Goal: Task Accomplishment & Management: Use online tool/utility

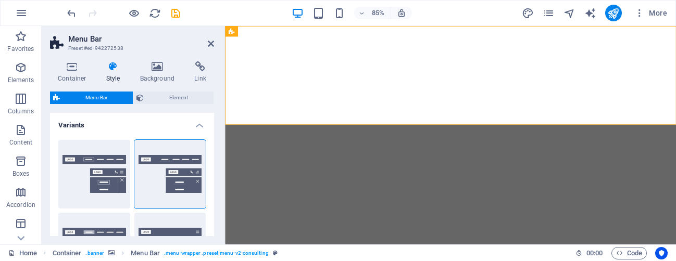
select select "rem"
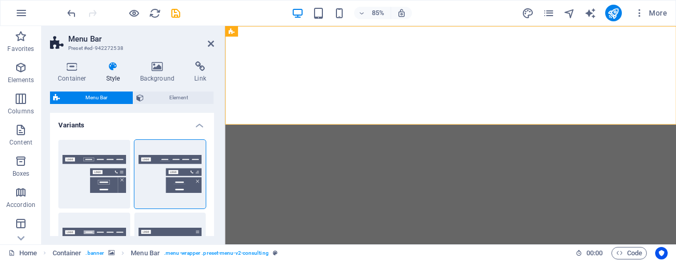
select select "rem"
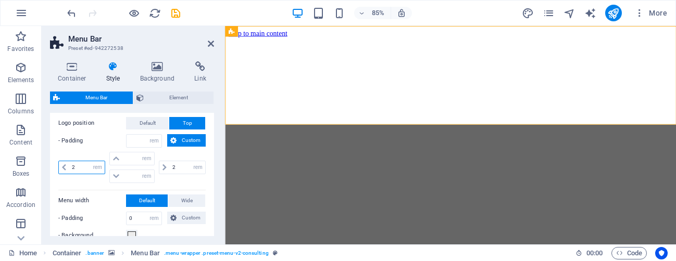
click at [80, 168] on input "2" at bounding box center [86, 167] width 35 height 12
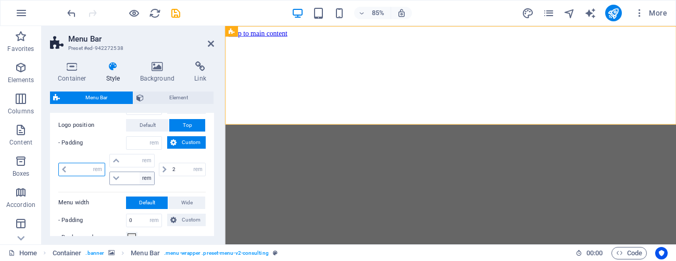
scroll to position [394, 0]
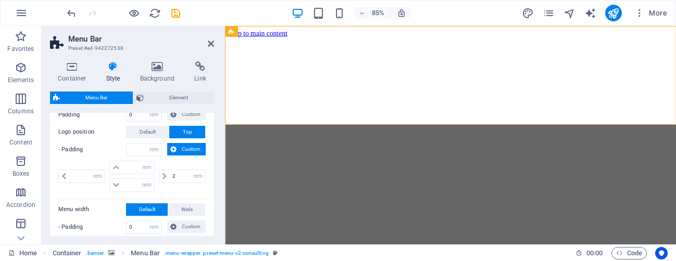
click at [112, 148] on label "- Padding" at bounding box center [92, 150] width 68 height 12
click at [176, 150] on button "Custom" at bounding box center [186, 149] width 39 height 12
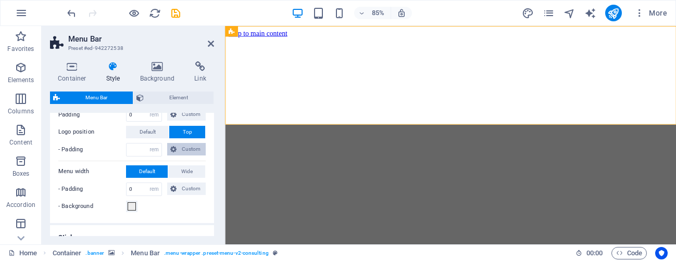
click at [175, 150] on button "Custom" at bounding box center [186, 149] width 39 height 12
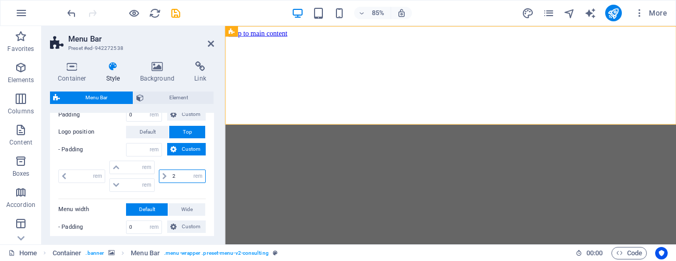
click at [179, 175] on input "2" at bounding box center [187, 176] width 35 height 12
click at [188, 145] on span "Custom" at bounding box center [191, 149] width 23 height 12
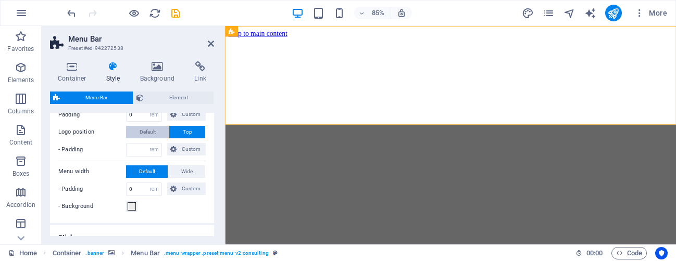
click at [146, 134] on span "Default" at bounding box center [148, 132] width 16 height 12
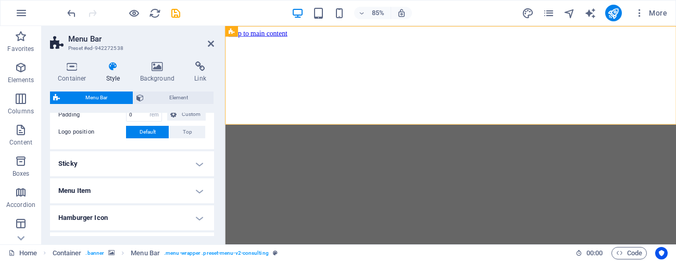
click at [146, 134] on span "Default" at bounding box center [148, 132] width 16 height 12
click at [179, 131] on button "Top" at bounding box center [187, 132] width 36 height 12
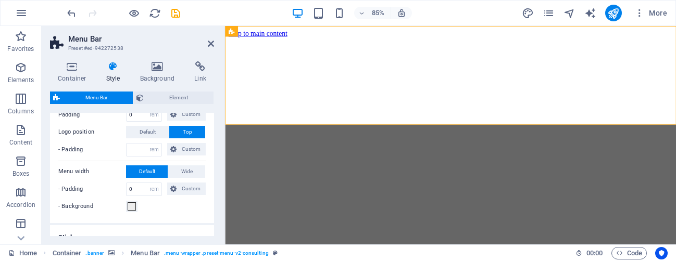
click at [179, 131] on button "Top" at bounding box center [187, 132] width 36 height 12
click at [149, 134] on span "Default" at bounding box center [148, 132] width 16 height 12
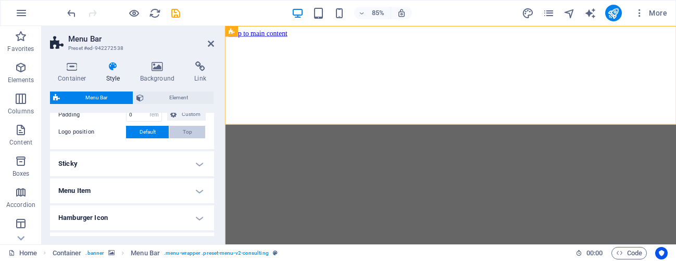
click at [179, 134] on button "Top" at bounding box center [187, 132] width 36 height 12
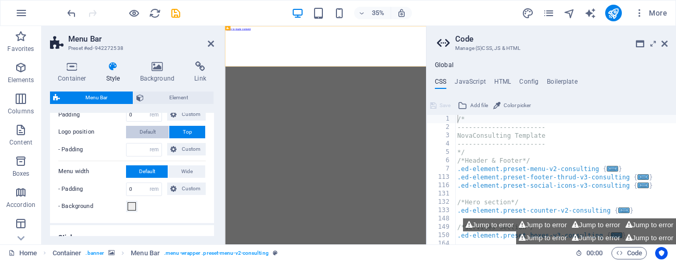
click at [152, 136] on span "Default" at bounding box center [148, 132] width 16 height 12
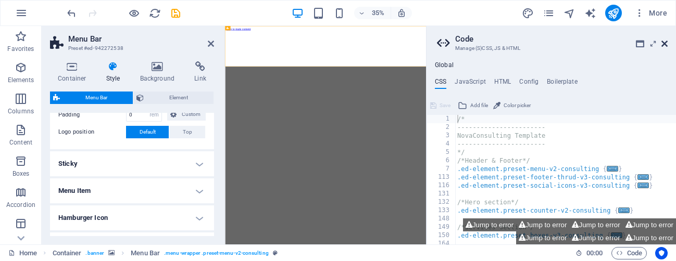
click at [665, 41] on icon at bounding box center [664, 44] width 6 height 8
click at [662, 47] on icon at bounding box center [664, 44] width 6 height 8
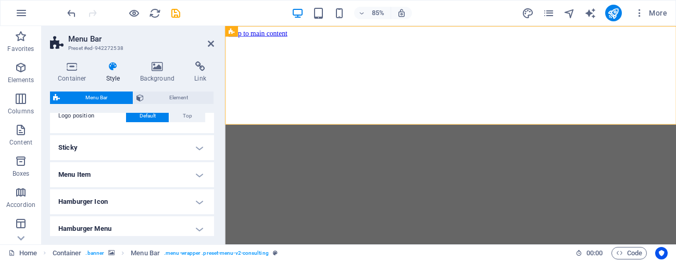
scroll to position [435, 0]
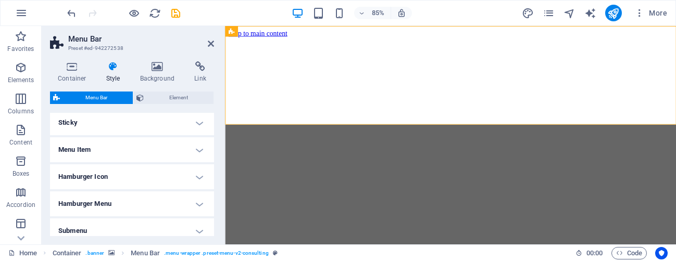
click at [128, 151] on h4 "Menu Item" at bounding box center [132, 149] width 164 height 25
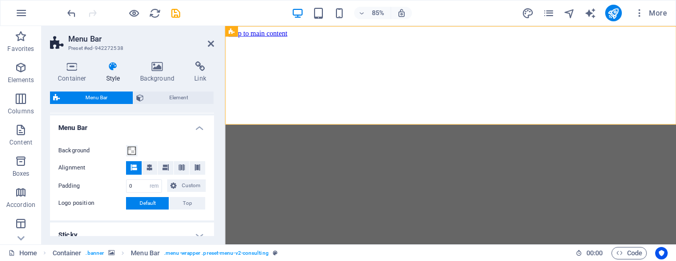
scroll to position [301, 0]
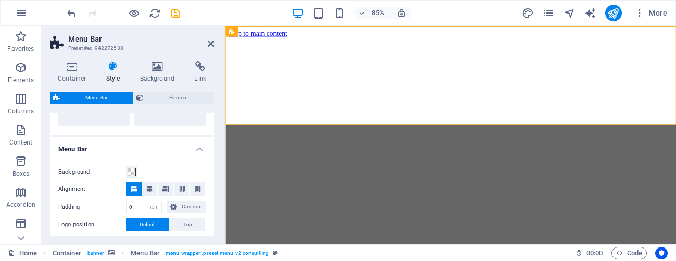
click at [128, 149] on h4 "Menu Bar" at bounding box center [132, 146] width 164 height 19
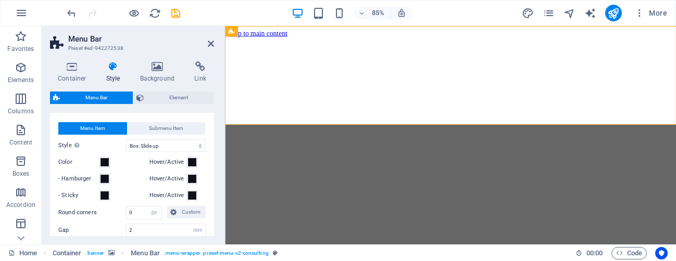
scroll to position [396, 0]
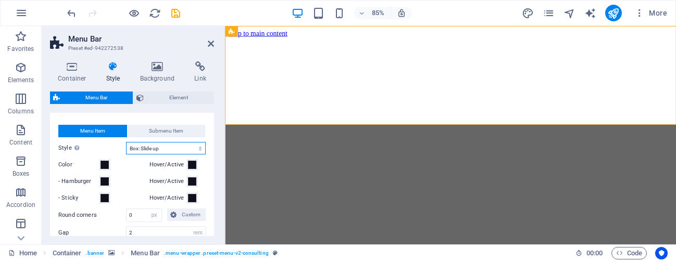
click at [135, 143] on select "Plain Text color Box: Fade Box: Flip vertical Box: Flip horizontal Box: Slide d…" at bounding box center [166, 148] width 80 height 12
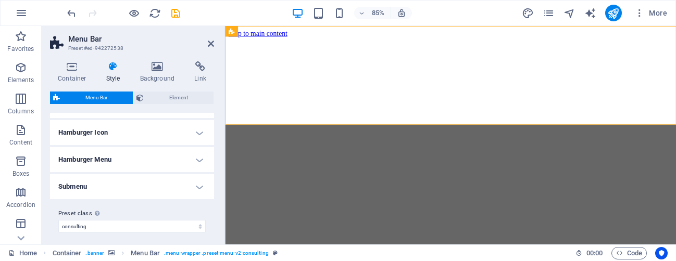
scroll to position [693, 0]
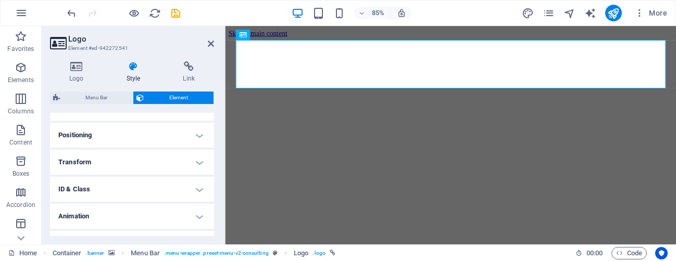
scroll to position [374, 0]
click at [116, 141] on h4 "Positioning" at bounding box center [132, 137] width 164 height 25
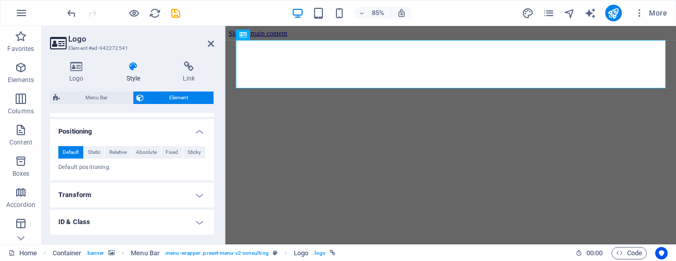
scroll to position [378, 0]
click at [92, 133] on h4 "Positioning" at bounding box center [132, 130] width 164 height 19
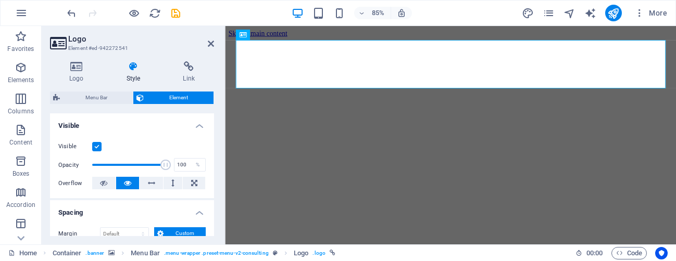
scroll to position [109, 0]
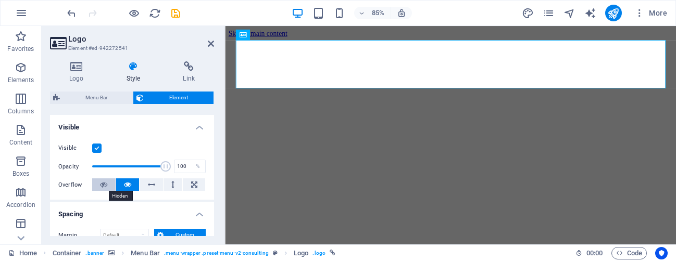
click at [103, 186] on icon at bounding box center [103, 185] width 7 height 12
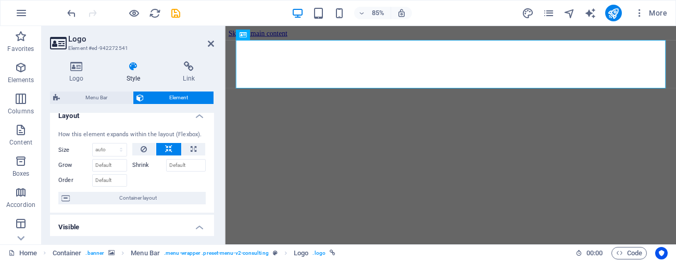
scroll to position [7, 0]
click at [114, 153] on select "Default auto px % 1/1 1/2 1/3 1/4 1/5 1/6 1/7 1/8 1/9 1/10" at bounding box center [110, 152] width 34 height 12
click at [93, 146] on select "Default auto px % 1/1 1/2 1/3 1/4 1/5 1/6 1/7 1/8 1/9 1/10" at bounding box center [110, 152] width 34 height 12
click at [110, 187] on input "Order" at bounding box center [109, 182] width 35 height 12
click at [117, 156] on select "Default auto px % 1/1 1/2 1/3 1/4 1/5 1/6 1/7 1/8 1/9 1/10" at bounding box center [110, 152] width 34 height 12
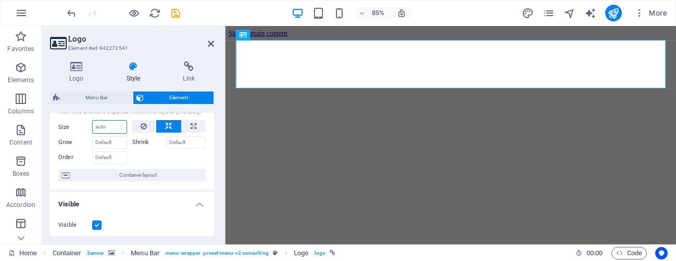
scroll to position [37, 0]
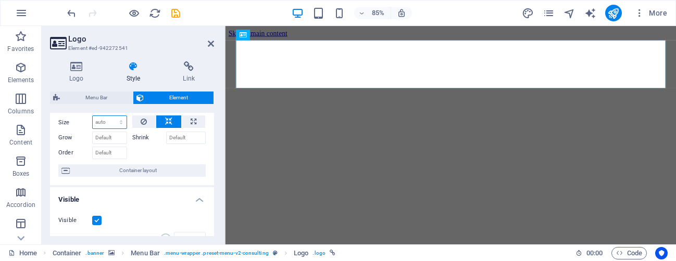
click at [109, 126] on select "Default auto px % 1/1 1/2 1/3 1/4 1/5 1/6 1/7 1/8 1/9 1/10" at bounding box center [110, 122] width 34 height 12
select select "1/1"
click at [110, 116] on select "Default auto px % 1/1 1/2 1/3 1/4 1/5 1/6 1/7 1/8 1/9 1/10" at bounding box center [110, 122] width 34 height 12
type input "100"
select select "%"
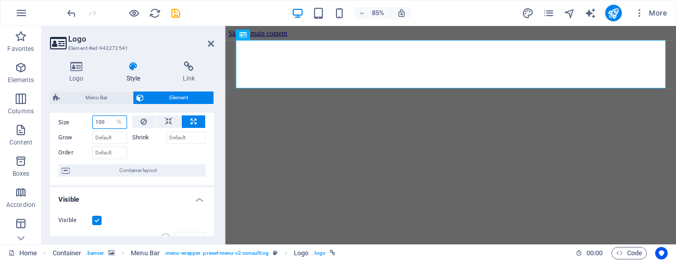
click at [110, 125] on input "100" at bounding box center [110, 122] width 34 height 12
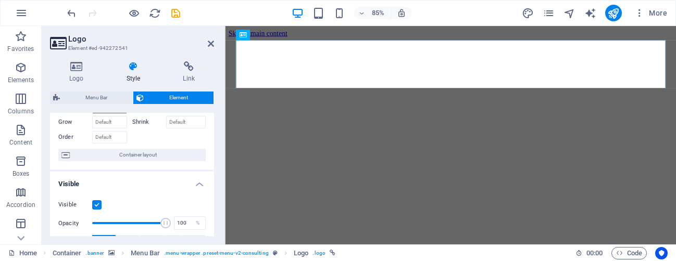
scroll to position [53, 0]
type input "1"
click at [143, 163] on div "How this element expands within the layout (Flexbox). Size 1 Default auto px % …" at bounding box center [132, 124] width 164 height 91
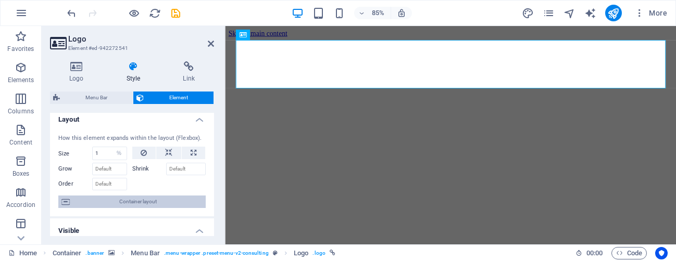
scroll to position [2, 0]
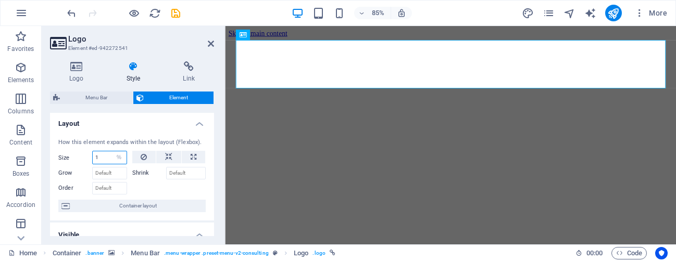
click at [102, 157] on input "1" at bounding box center [110, 157] width 34 height 12
click at [166, 152] on icon at bounding box center [168, 157] width 7 height 12
select select "DISABLED_OPTION_VALUE"
click at [202, 155] on button at bounding box center [193, 157] width 23 height 12
type input "100"
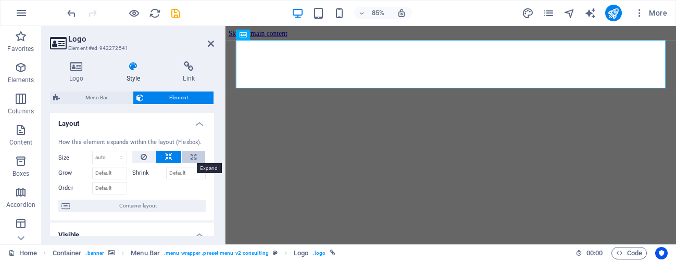
select select "%"
click at [107, 157] on input "100" at bounding box center [110, 157] width 34 height 12
type input "10"
click at [146, 135] on div "How this element expands within the layout (Flexbox). Size 10 Default auto px %…" at bounding box center [132, 175] width 164 height 91
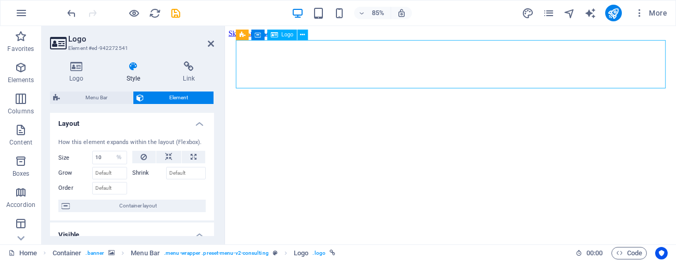
drag, startPoint x: 737, startPoint y: 96, endPoint x: 692, endPoint y: 96, distance: 44.8
click at [112, 161] on select "Default auto px % 1/1 1/2 1/3 1/4 1/5 1/6 1/7 1/8 1/9 1/10" at bounding box center [119, 157] width 15 height 12
select select "1/1"
click at [112, 151] on select "Default auto px % 1/1 1/2 1/3 1/4 1/5 1/6 1/7 1/8 1/9 1/10" at bounding box center [119, 157] width 15 height 12
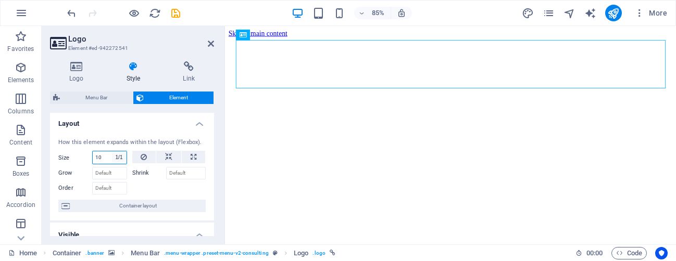
type input "100"
click at [108, 159] on input "100" at bounding box center [110, 157] width 34 height 12
click at [115, 157] on select "Default auto px % 1/1 1/2 1/3 1/4 1/5 1/6 1/7 1/8 1/9 1/10" at bounding box center [119, 157] width 15 height 12
select select "px"
click at [112, 151] on select "Default auto px % 1/1 1/2 1/3 1/4 1/5 1/6 1/7 1/8 1/9 1/10" at bounding box center [119, 157] width 15 height 12
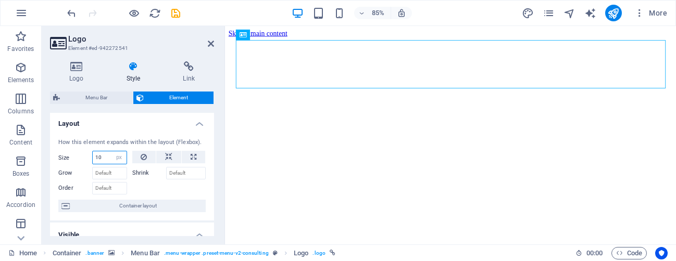
type input "10"
click at [166, 185] on div at bounding box center [169, 187] width 74 height 15
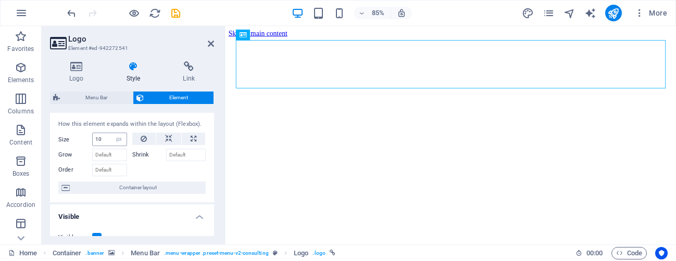
scroll to position [0, 0]
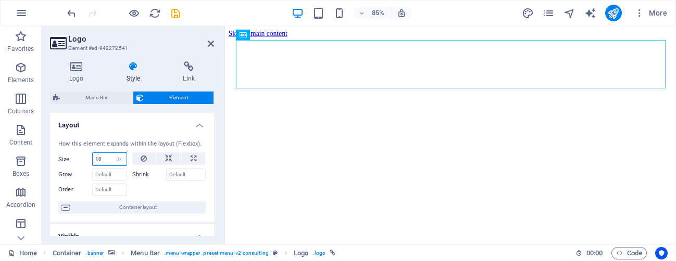
click at [105, 161] on input "10" at bounding box center [110, 159] width 34 height 12
click at [121, 162] on select "Default auto px % 1/1 1/2 1/3 1/4 1/5 1/6 1/7 1/8 1/9 1/10" at bounding box center [119, 159] width 15 height 12
select select "q8do3girk2o"
click at [112, 153] on select "Default auto px % 1/1 1/2 1/3 1/4 1/5 1/6 1/7 1/8 1/9 1/10" at bounding box center [119, 159] width 15 height 12
select select "DISABLED_OPTION_VALUE"
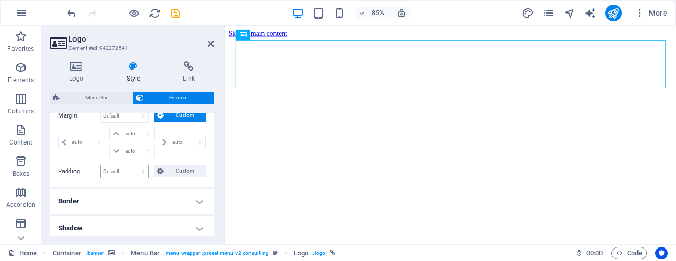
scroll to position [237, 0]
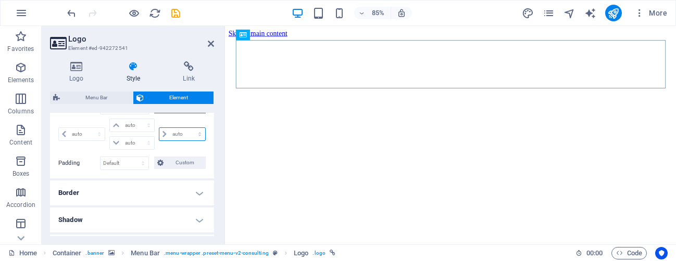
click at [166, 135] on select "auto px % rem vw vh" at bounding box center [182, 134] width 46 height 12
click at [181, 135] on select "auto px % rem vw vh" at bounding box center [182, 134] width 46 height 12
select select "%"
click at [188, 128] on select "auto px % rem vw vh" at bounding box center [182, 134] width 46 height 12
type input "0"
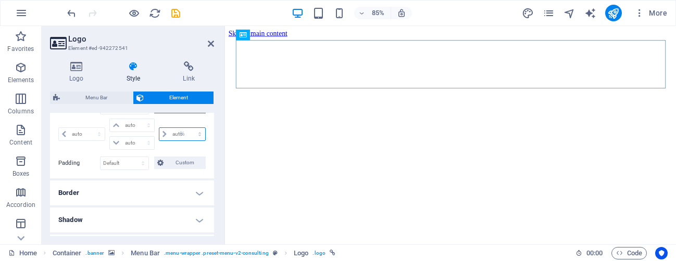
select select "px"
type input "0"
select select "px"
type input "0"
select select "px"
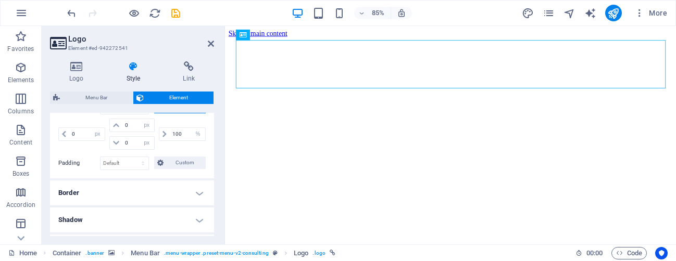
click at [194, 143] on div "100 auto px % rem vw vh" at bounding box center [181, 134] width 49 height 31
click at [185, 127] on div "100 auto px % rem vw vh" at bounding box center [181, 134] width 49 height 31
click at [185, 135] on input "100" at bounding box center [187, 134] width 35 height 12
type input "1000"
click at [179, 146] on div "1000 auto px % rem vw vh" at bounding box center [181, 134] width 49 height 31
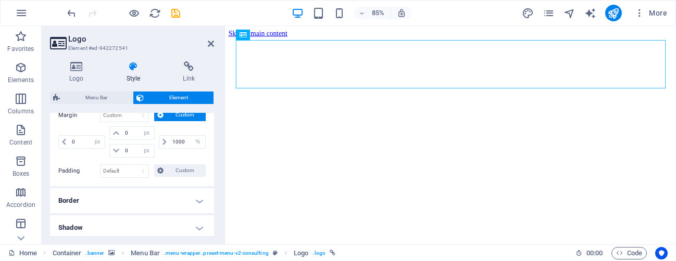
scroll to position [229, 0]
click at [179, 141] on input "1000" at bounding box center [187, 142] width 35 height 12
click at [197, 143] on select "auto px % rem vw vh" at bounding box center [198, 142] width 15 height 12
select select "auto"
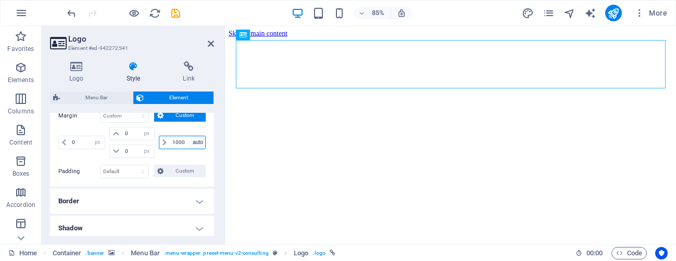
click at [191, 136] on select "auto px % rem vw vh" at bounding box center [198, 142] width 15 height 12
select select "DISABLED_OPTION_VALUE"
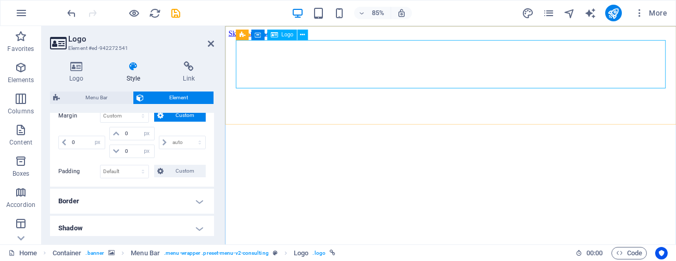
click at [296, 32] on icon at bounding box center [297, 31] width 5 height 9
select select "hover_box_bottom"
select select "px"
select select "rem"
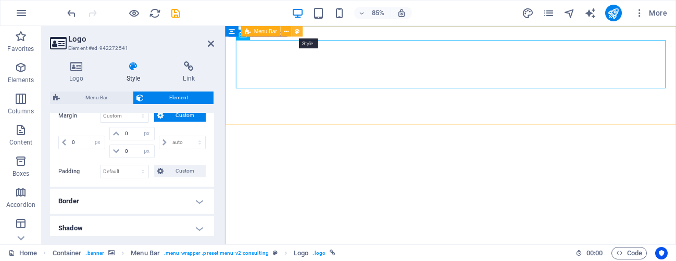
select select "rem"
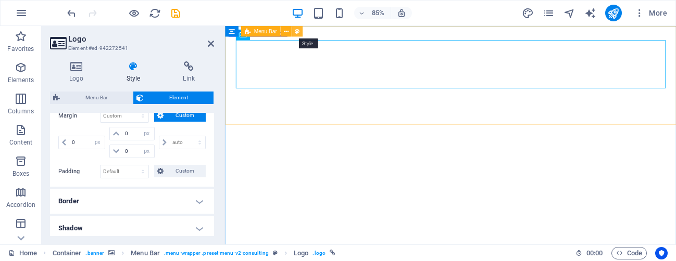
select select "px"
select select "400"
select select "px"
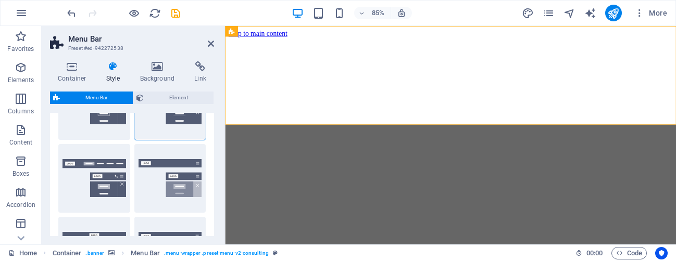
scroll to position [44, 0]
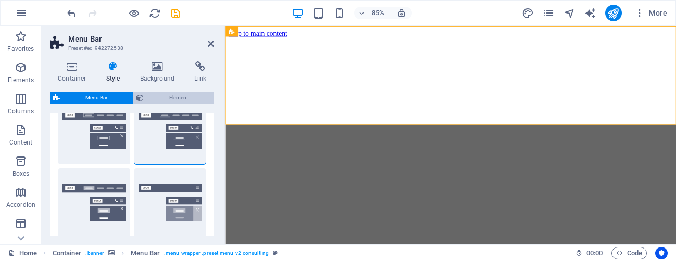
click at [152, 99] on span "Element" at bounding box center [179, 98] width 64 height 12
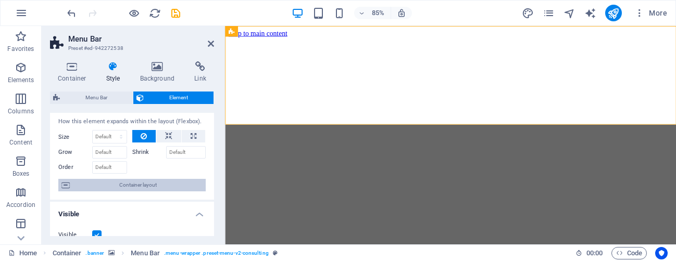
scroll to position [0, 0]
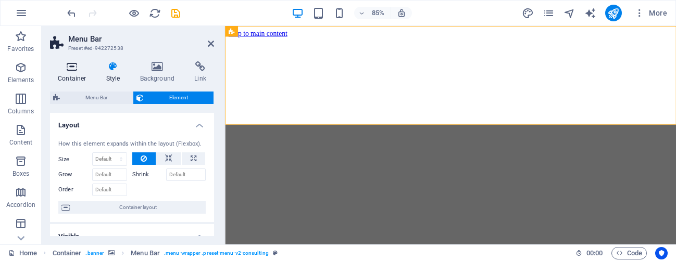
click at [65, 70] on icon at bounding box center [72, 66] width 44 height 10
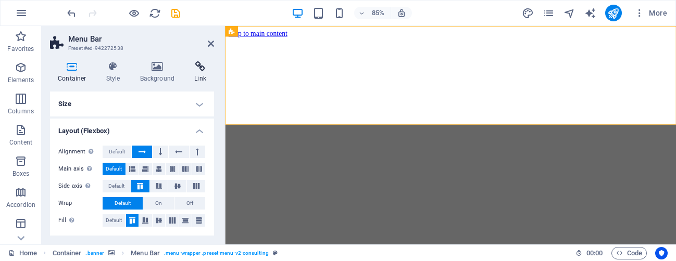
click at [196, 75] on h4 "Link" at bounding box center [200, 72] width 28 height 22
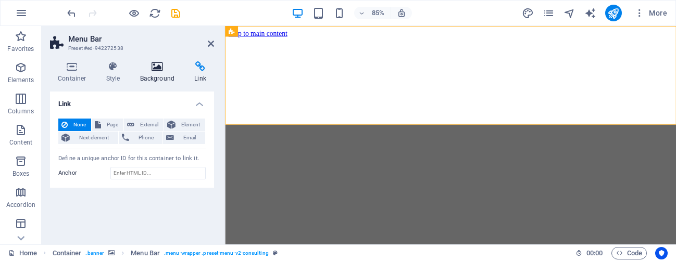
click at [145, 69] on icon at bounding box center [157, 66] width 50 height 10
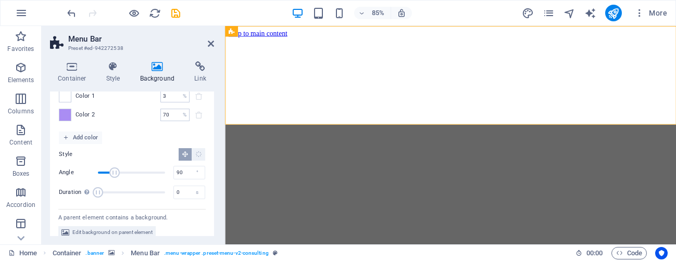
scroll to position [104, 0]
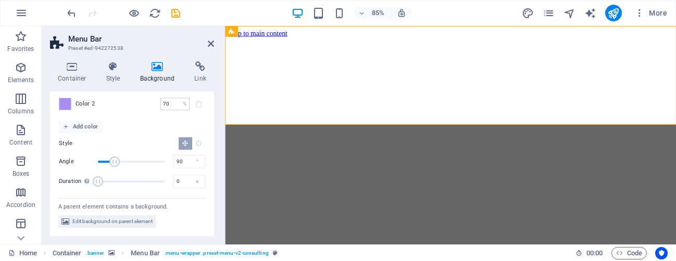
click at [198, 149] on button "Radial gradient" at bounding box center [199, 143] width 14 height 12
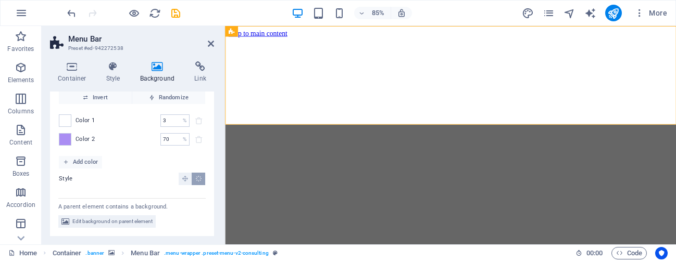
click at [197, 145] on span at bounding box center [199, 139] width 12 height 12
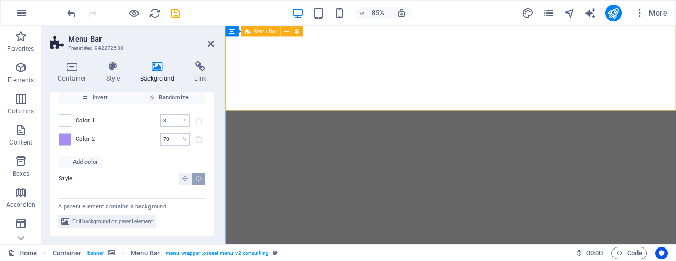
scroll to position [19, 0]
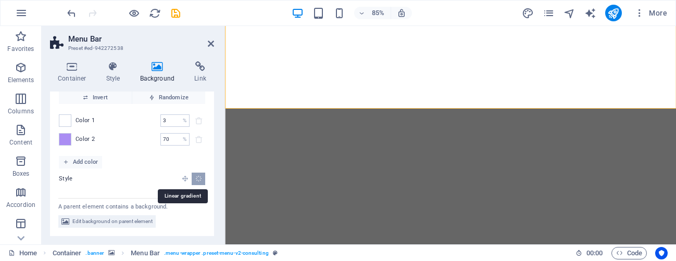
click at [183, 180] on icon "Linear gradient" at bounding box center [185, 178] width 7 height 7
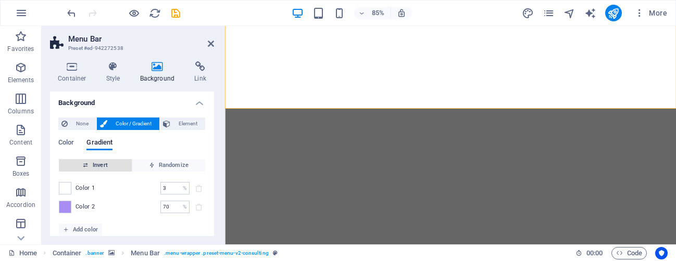
scroll to position [0, 0]
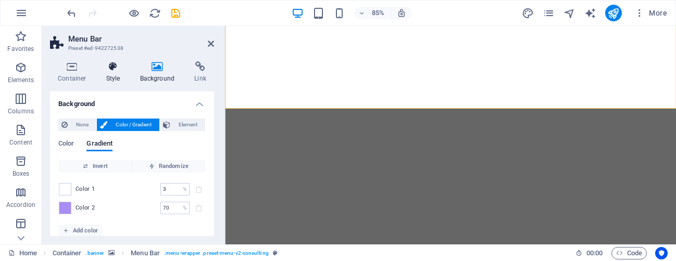
click at [111, 75] on h4 "Style" at bounding box center [115, 72] width 34 height 22
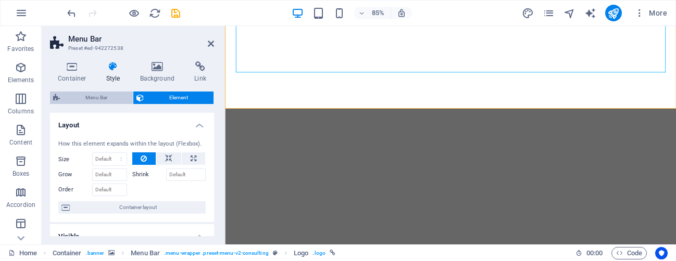
click at [91, 99] on span "Menu Bar" at bounding box center [96, 98] width 67 height 12
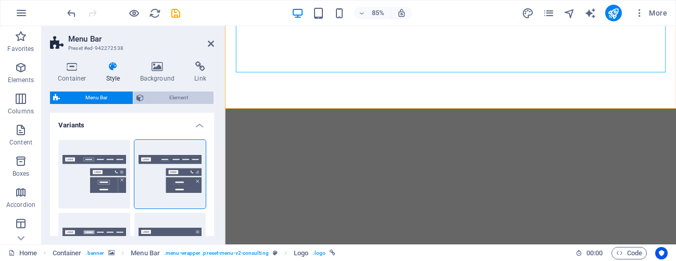
click at [179, 96] on span "Element" at bounding box center [179, 98] width 64 height 12
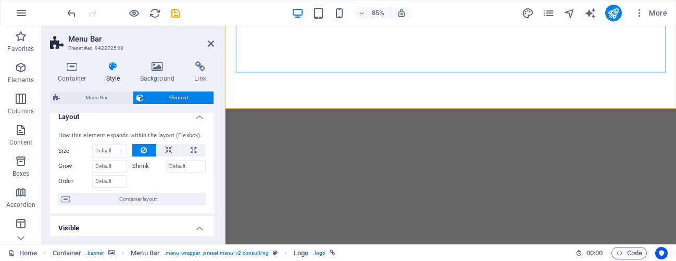
scroll to position [9, 0]
click at [112, 150] on select "Default auto px % 1/1 1/2 1/3 1/4 1/5 1/6 1/7 1/8 1/9 1/10" at bounding box center [110, 150] width 34 height 12
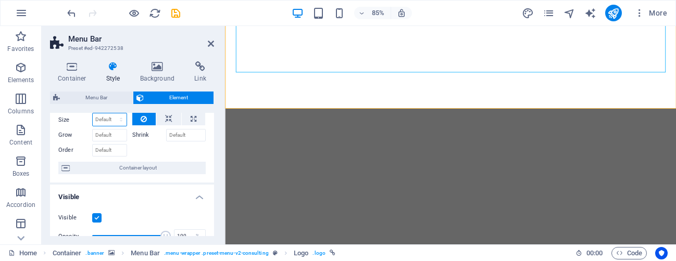
scroll to position [42, 0]
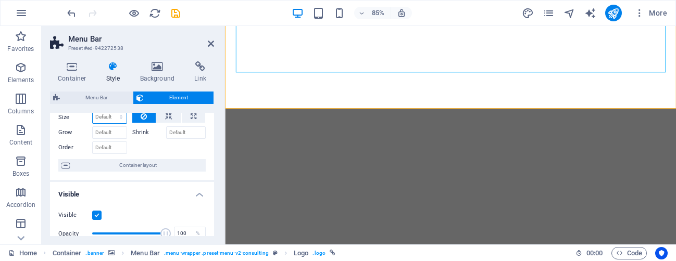
click at [113, 118] on select "Default auto px % 1/1 1/2 1/3 1/4 1/5 1/6 1/7 1/8 1/9 1/10" at bounding box center [110, 117] width 34 height 12
select select "1/10"
click at [110, 111] on select "Default auto px % 1/1 1/2 1/3 1/4 1/5 1/6 1/7 1/8 1/9 1/10" at bounding box center [110, 117] width 34 height 12
type input "10"
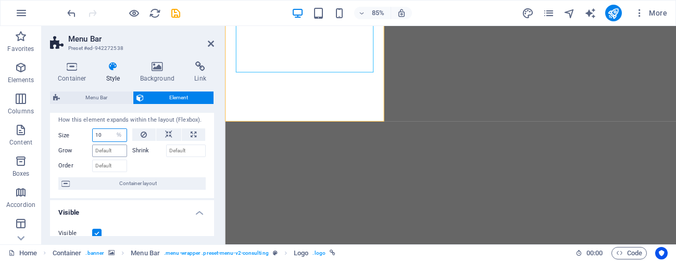
scroll to position [18, 0]
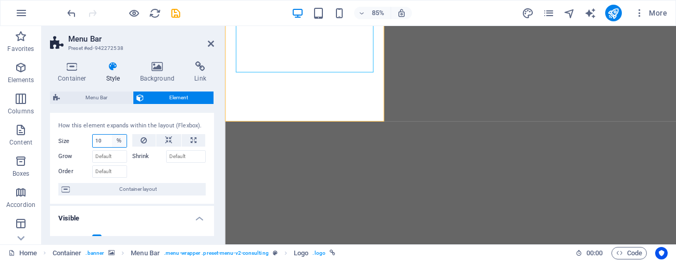
click at [119, 141] on select "Default auto px % 1/1 1/2 1/3 1/4 1/5 1/6 1/7 1/8 1/9 1/10" at bounding box center [119, 141] width 15 height 12
select select "g1u6e2ihiig"
click at [112, 135] on select "Default auto px % 1/1 1/2 1/3 1/4 1/5 1/6 1/7 1/8 1/9 1/10" at bounding box center [119, 141] width 15 height 12
select select "DISABLED_OPTION_VALUE"
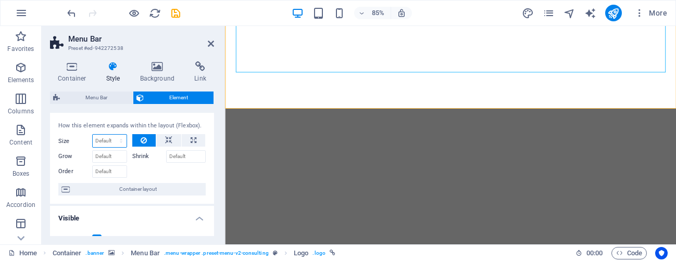
scroll to position [0, 0]
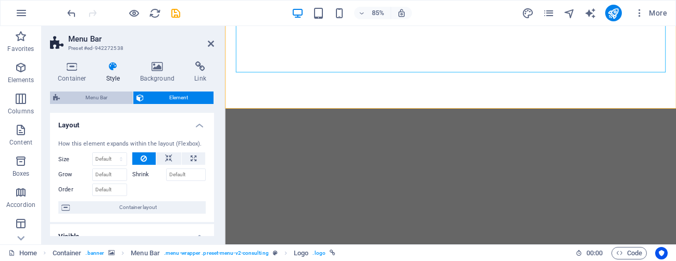
click at [111, 96] on span "Menu Bar" at bounding box center [96, 98] width 67 height 12
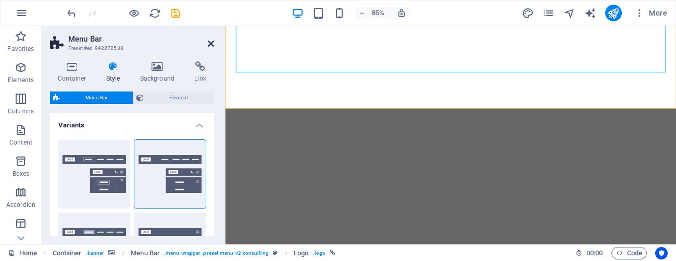
click at [210, 42] on icon at bounding box center [211, 44] width 6 height 8
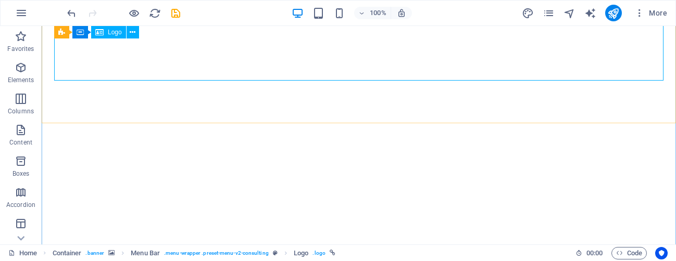
select select "px"
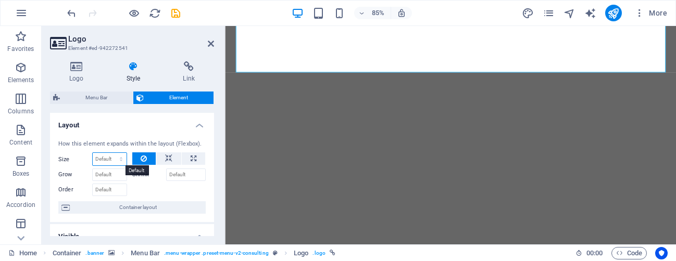
click at [109, 160] on select "Default auto px % 1/1 1/2 1/3 1/4 1/5 1/6 1/7 1/8 1/9 1/10" at bounding box center [110, 159] width 34 height 12
select select "1/3"
click at [110, 153] on select "Default auto px % 1/1 1/2 1/3 1/4 1/5 1/6 1/7 1/8 1/9 1/10" at bounding box center [110, 159] width 34 height 12
type input "33.33"
select select "%"
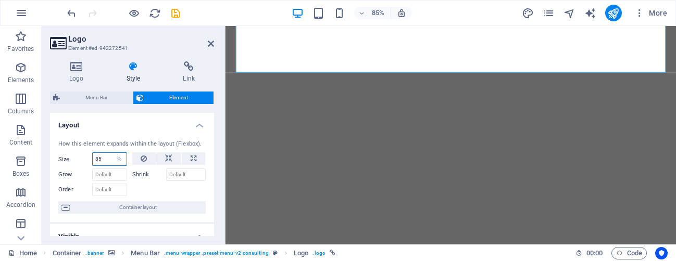
type input "85"
click at [125, 125] on h4 "Layout" at bounding box center [132, 122] width 164 height 19
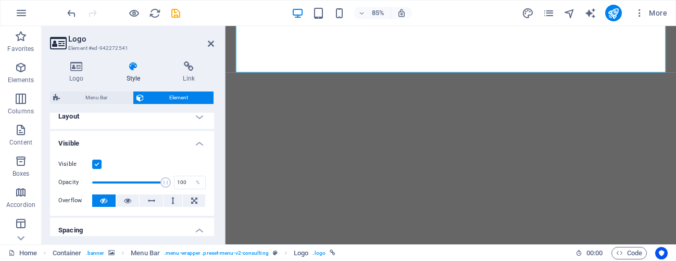
scroll to position [12, 0]
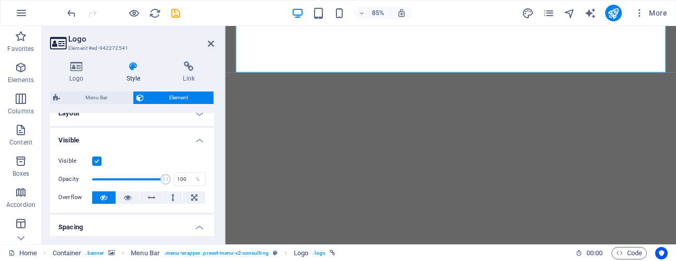
click at [126, 121] on h4 "Layout" at bounding box center [132, 113] width 164 height 25
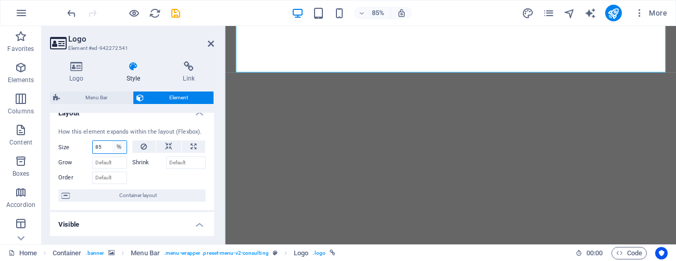
click at [118, 148] on select "Default auto px % 1/1 1/2 1/3 1/4 1/5 1/6 1/7 1/8 1/9 1/10" at bounding box center [119, 147] width 15 height 12
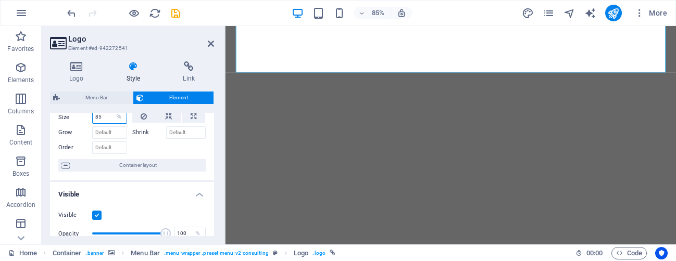
scroll to position [43, 0]
click at [117, 118] on select "Default auto px % 1/1 1/2 1/3 1/4 1/5 1/6 1/7 1/8 1/9 1/10" at bounding box center [119, 116] width 15 height 12
select select "1/9"
click at [112, 110] on select "Default auto px % 1/1 1/2 1/3 1/4 1/5 1/6 1/7 1/8 1/9 1/10" at bounding box center [119, 116] width 15 height 12
type input "11.11"
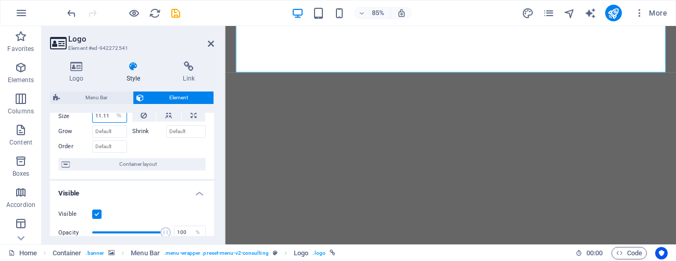
scroll to position [40, 0]
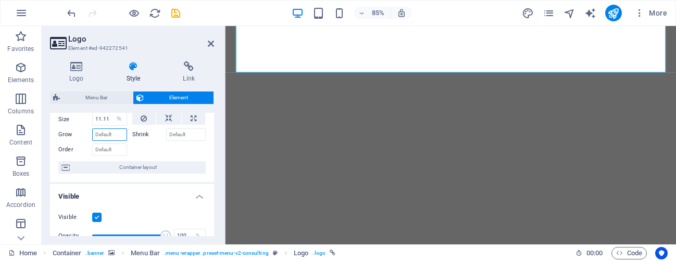
click at [115, 132] on input "Grow" at bounding box center [109, 135] width 35 height 12
click at [116, 116] on select "Default auto px % 1/1 1/2 1/3 1/4 1/5 1/6 1/7 1/8 1/9 1/10" at bounding box center [119, 119] width 15 height 12
select select "1/10"
click at [112, 113] on select "Default auto px % 1/1 1/2 1/3 1/4 1/5 1/6 1/7 1/8 1/9 1/10" at bounding box center [119, 119] width 15 height 12
type input "10"
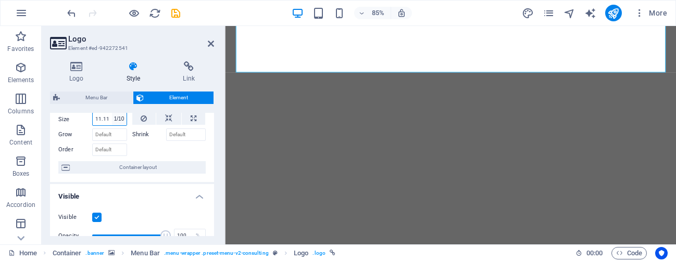
select select "%"
click at [117, 119] on select "Default auto px % 1/1 1/2 1/3 1/4 1/5 1/6 1/7 1/8 1/9 1/10" at bounding box center [119, 119] width 15 height 12
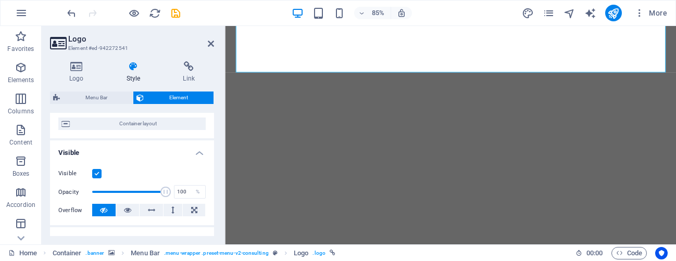
scroll to position [0, 0]
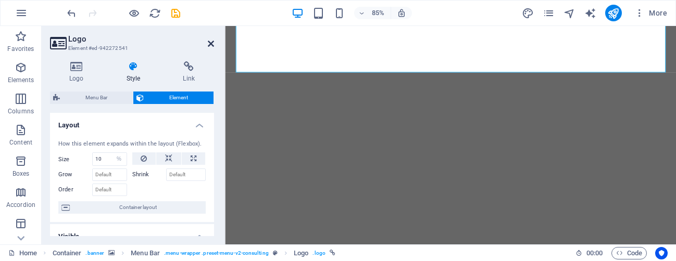
click at [210, 44] on icon at bounding box center [211, 44] width 6 height 8
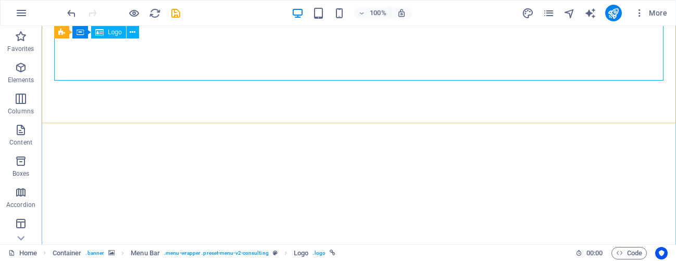
select select "%"
select select "px"
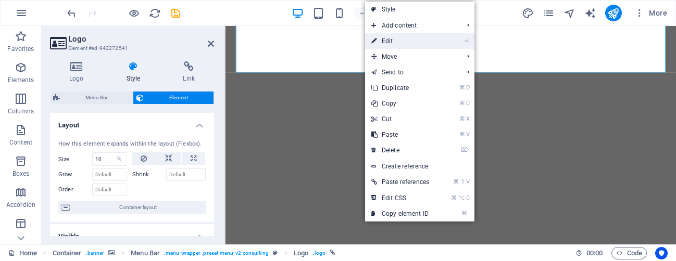
click at [382, 41] on link "⏎ Edit" at bounding box center [400, 41] width 70 height 16
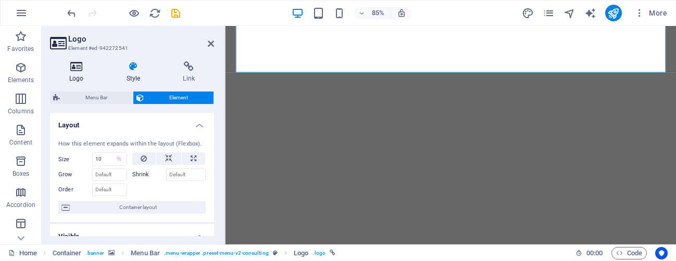
click at [79, 75] on h4 "Logo" at bounding box center [78, 72] width 57 height 22
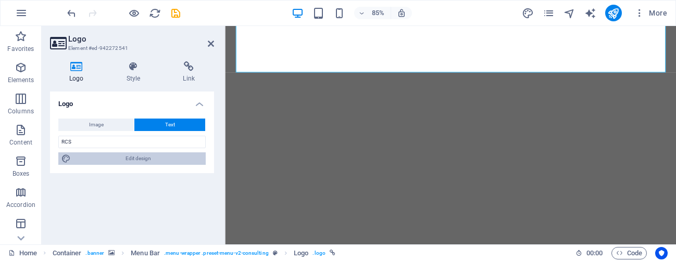
click at [125, 157] on span "Edit design" at bounding box center [138, 159] width 129 height 12
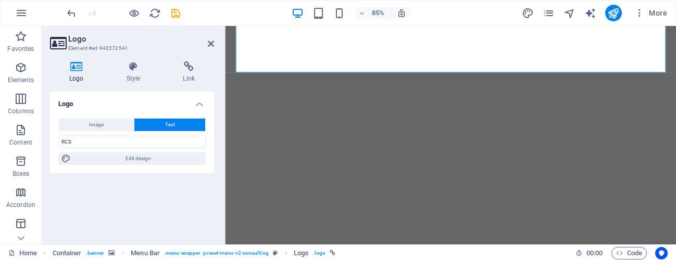
select select "px"
select select "700"
select select "px"
select select "rem"
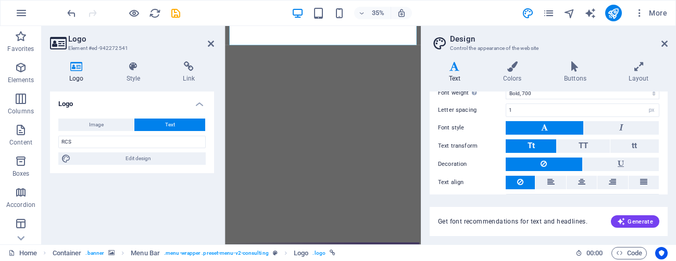
scroll to position [169, 0]
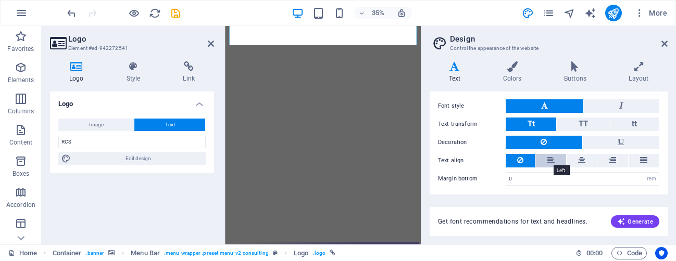
click at [547, 162] on icon at bounding box center [550, 160] width 7 height 12
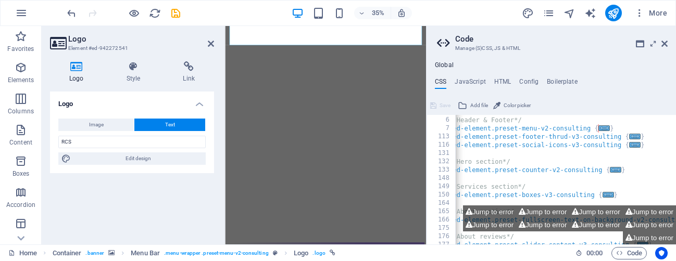
scroll to position [0, 0]
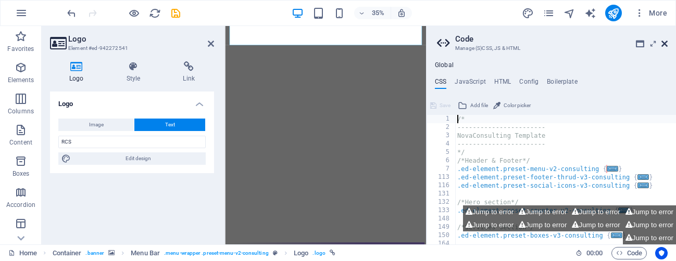
click at [666, 43] on icon at bounding box center [664, 44] width 6 height 8
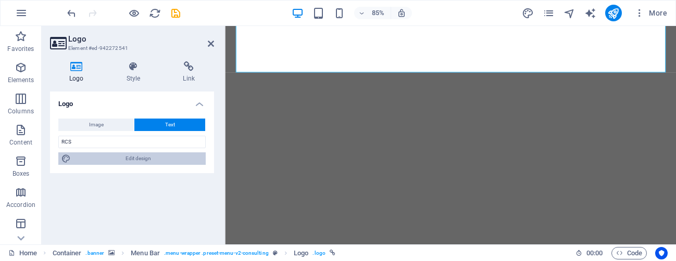
click at [150, 161] on span "Edit design" at bounding box center [138, 159] width 129 height 12
select select "px"
select select "700"
select select "px"
select select "rem"
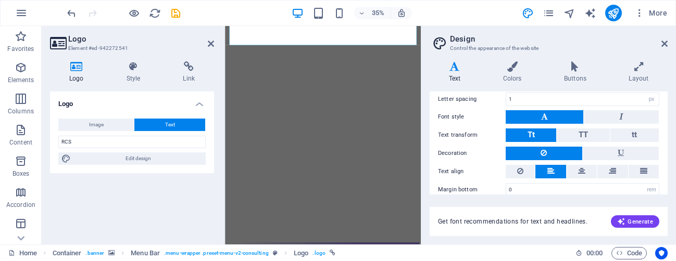
scroll to position [156, 0]
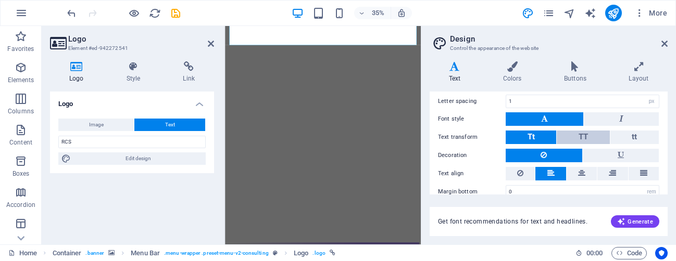
click at [580, 132] on span "TT" at bounding box center [582, 136] width 9 height 9
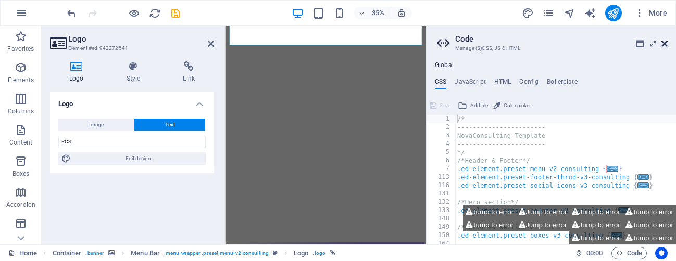
click at [662, 45] on icon at bounding box center [664, 44] width 6 height 8
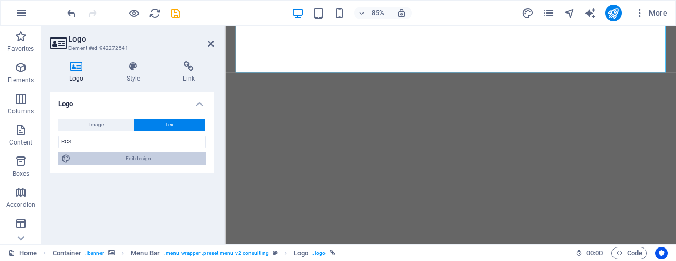
click at [163, 160] on span "Edit design" at bounding box center [138, 159] width 129 height 12
select select "px"
select select "700"
select select "px"
select select "rem"
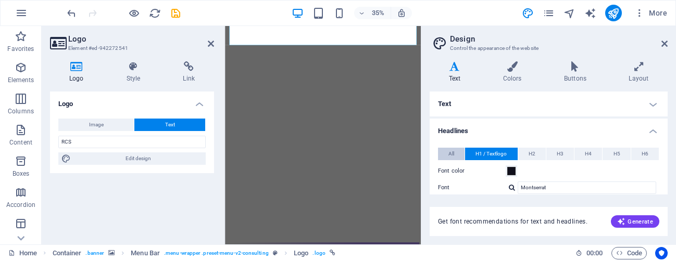
click at [452, 155] on span "All" at bounding box center [451, 154] width 6 height 12
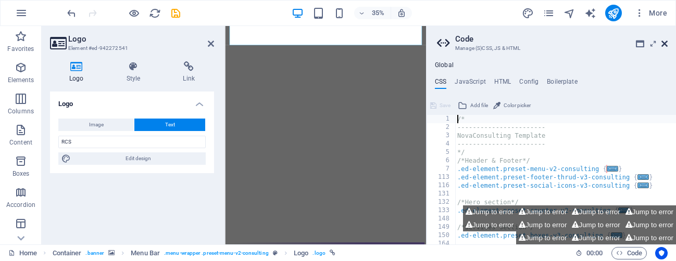
click at [665, 40] on icon at bounding box center [664, 44] width 6 height 8
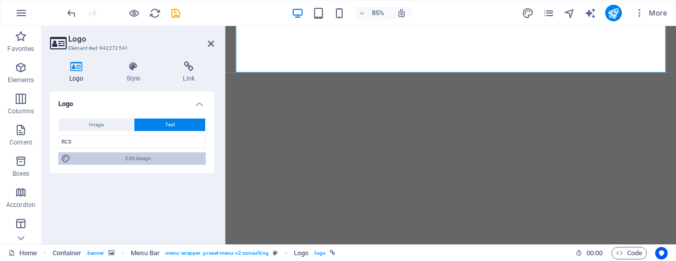
click at [159, 160] on span "Edit design" at bounding box center [138, 159] width 129 height 12
select select "700"
select select "px"
select select "rem"
select select "px"
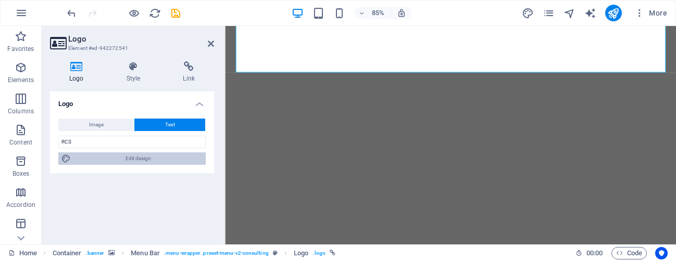
select select "700"
select select "px"
select select "rem"
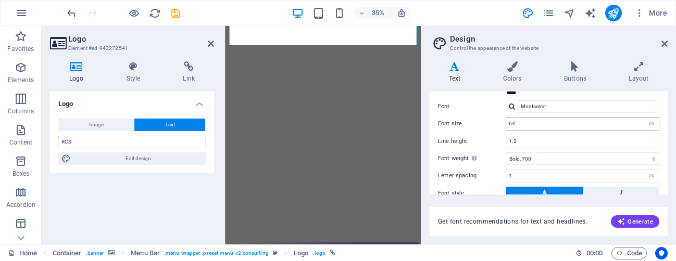
scroll to position [84, 0]
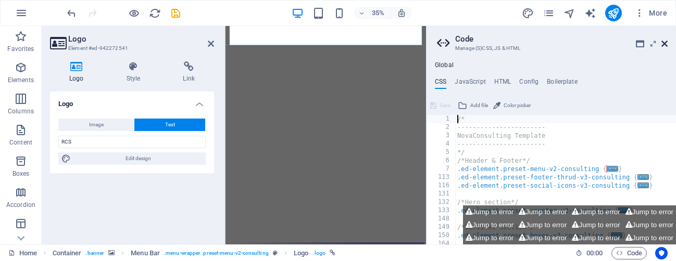
click at [665, 42] on icon at bounding box center [664, 44] width 6 height 8
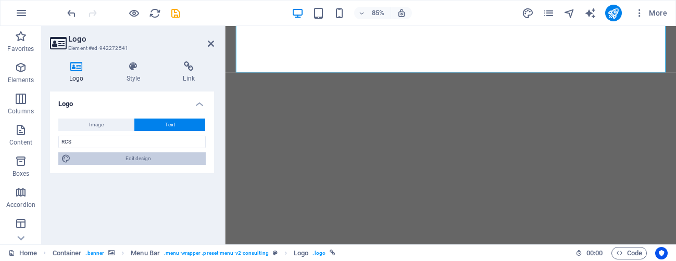
click at [153, 153] on span "Edit design" at bounding box center [138, 159] width 129 height 12
select select "px"
select select "700"
select select "px"
select select "rem"
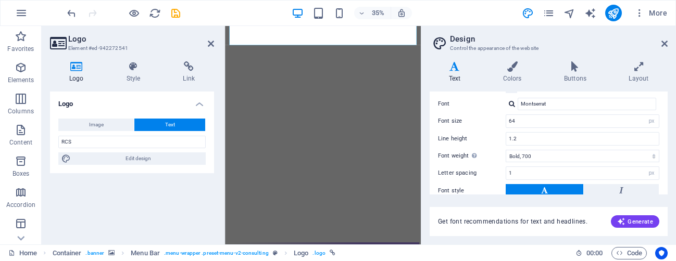
scroll to position [85, 0]
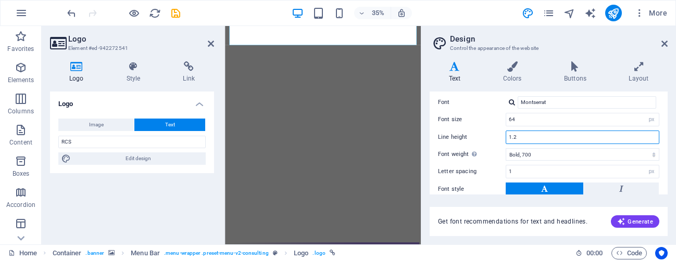
click at [525, 133] on input "1.2" at bounding box center [582, 137] width 153 height 12
type input "1.3"
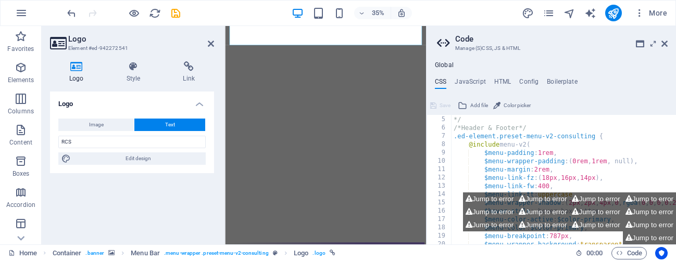
scroll to position [33, 0]
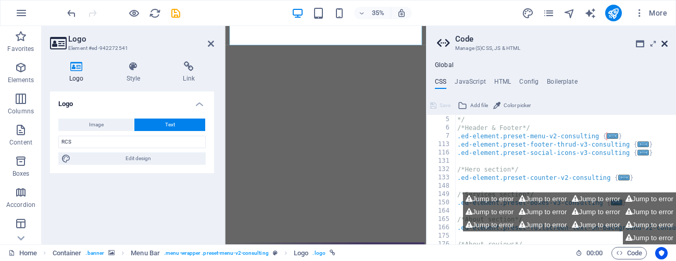
click at [663, 44] on icon at bounding box center [664, 44] width 6 height 8
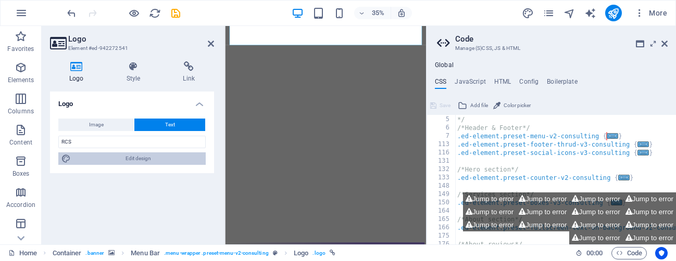
click at [145, 160] on span "Edit design" at bounding box center [138, 159] width 129 height 12
select select "px"
select select "700"
select select "px"
select select "rem"
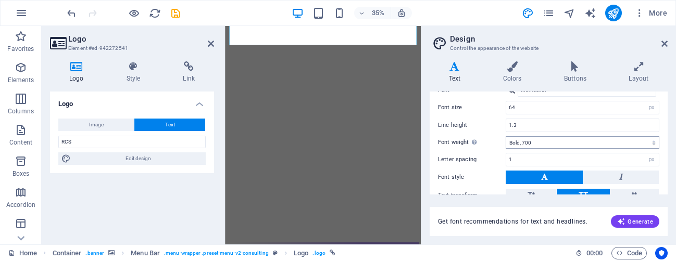
scroll to position [100, 0]
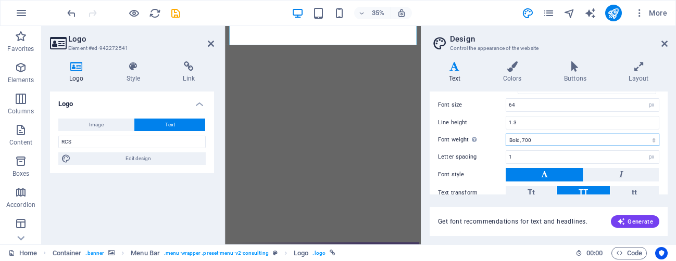
click at [575, 143] on select "Thin, 100 Extra-light, 200 Light, 300 Regular, 400 Medium, 500 Semi-bold, 600 B…" at bounding box center [582, 140] width 154 height 12
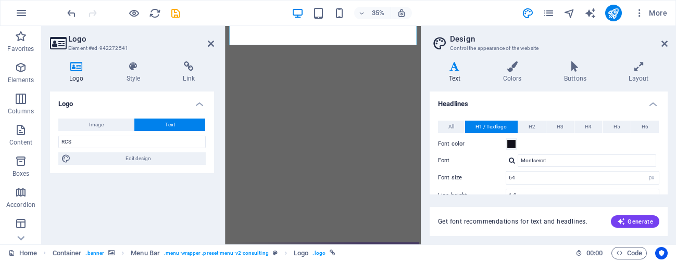
scroll to position [26, 0]
click at [531, 126] on span "H2" at bounding box center [531, 128] width 7 height 12
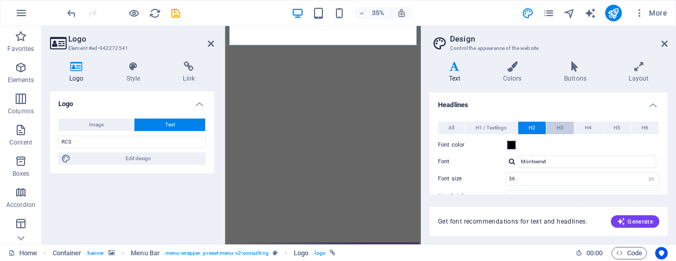
click at [554, 125] on button "H3" at bounding box center [560, 128] width 28 height 12
click at [586, 122] on span "H4" at bounding box center [588, 128] width 7 height 12
click at [603, 127] on button "H5" at bounding box center [616, 128] width 28 height 12
click at [485, 131] on span "H1 / Textlogo" at bounding box center [490, 128] width 31 height 12
click at [515, 64] on icon at bounding box center [512, 66] width 57 height 10
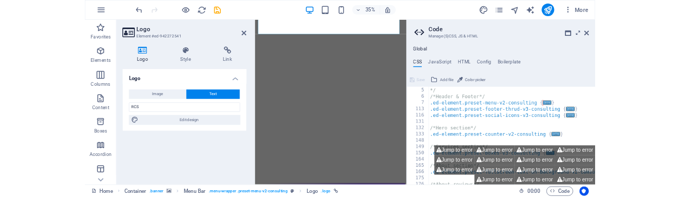
scroll to position [33, 0]
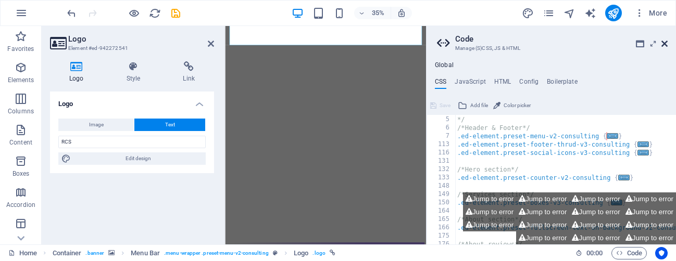
click at [665, 46] on icon at bounding box center [664, 44] width 6 height 8
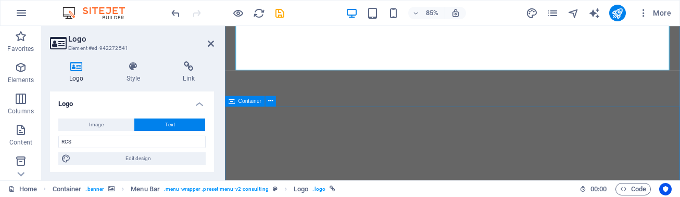
scroll to position [10, 0]
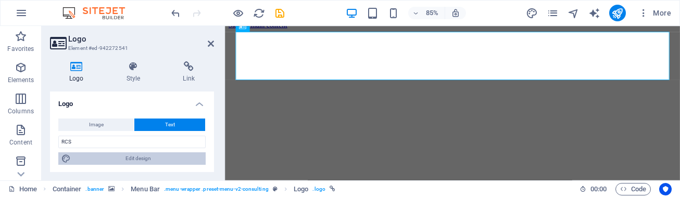
click at [161, 162] on span "Edit design" at bounding box center [138, 159] width 129 height 12
select select "px"
select select "700"
select select "px"
select select "rem"
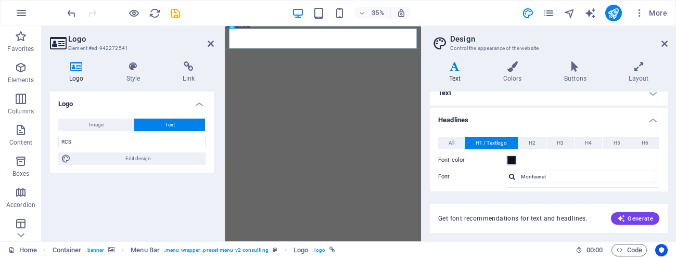
scroll to position [0, 0]
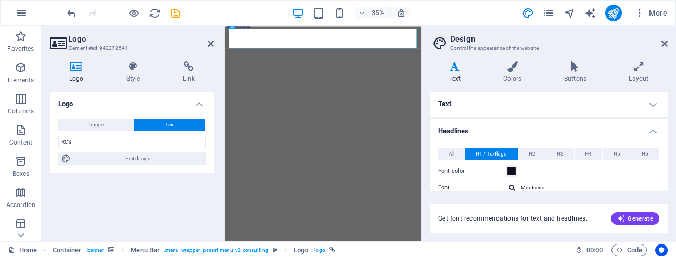
click at [570, 98] on h4 "Text" at bounding box center [549, 104] width 238 height 25
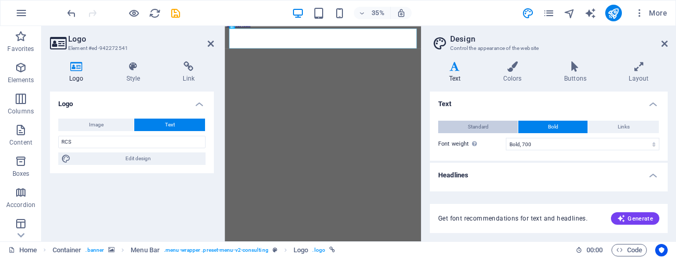
click at [498, 124] on button "Standard" at bounding box center [478, 127] width 80 height 12
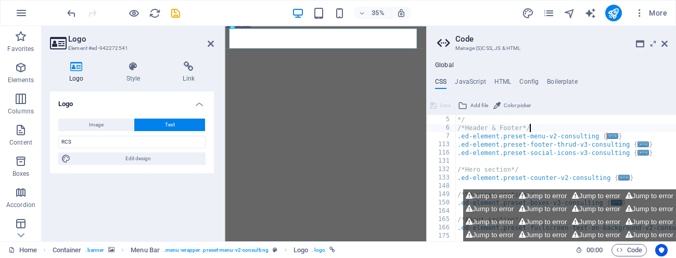
click at [540, 130] on div "----------------------- */ /*Header & Footer*/ .ed-element.preset-menu-v2-consu…" at bounding box center [593, 178] width 275 height 143
type textarea "/*Header & Footer*/"
click at [665, 45] on icon at bounding box center [665, 44] width 6 height 8
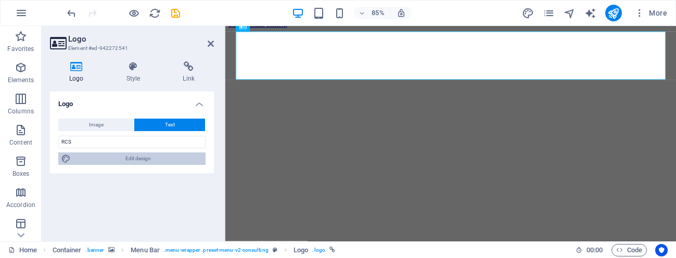
click at [90, 159] on span "Edit design" at bounding box center [138, 159] width 129 height 12
select select "px"
select select "400"
select select "px"
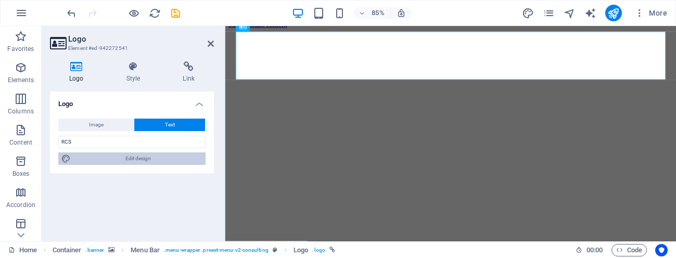
select select "700"
select select "px"
select select "rem"
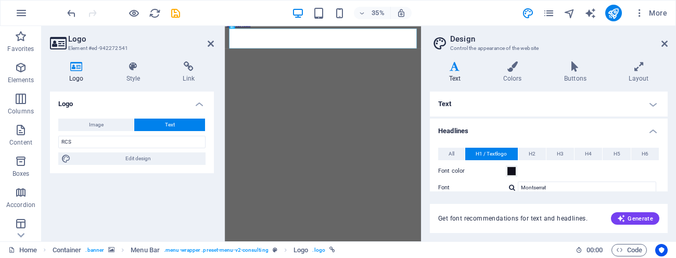
click at [478, 107] on h4 "Text" at bounding box center [549, 104] width 238 height 25
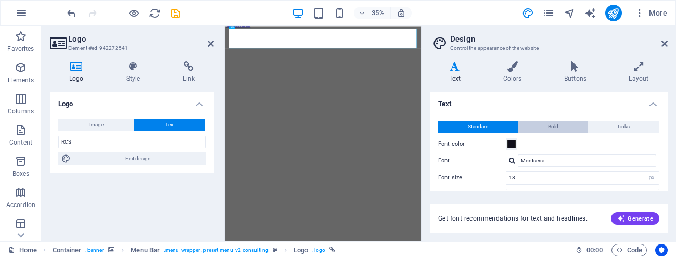
click at [543, 132] on button "Bold" at bounding box center [552, 127] width 69 height 12
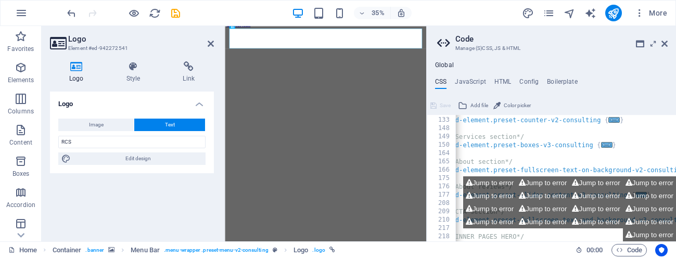
scroll to position [0, 0]
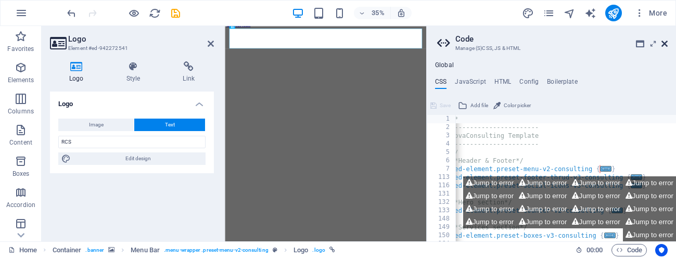
click at [666, 43] on icon at bounding box center [665, 44] width 6 height 8
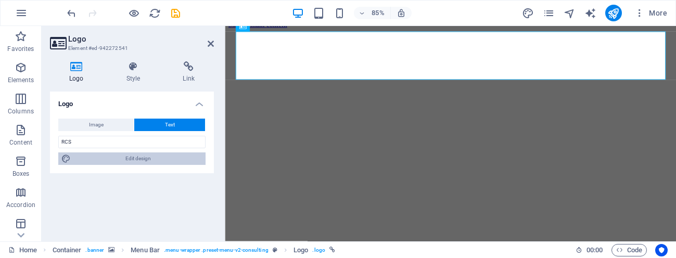
click at [157, 156] on span "Edit design" at bounding box center [138, 159] width 129 height 12
select select "700"
select select "px"
select select "700"
select select "px"
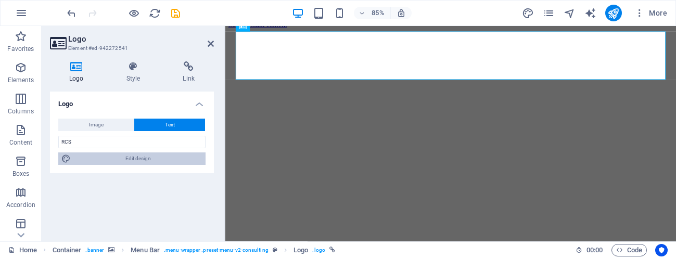
select select "rem"
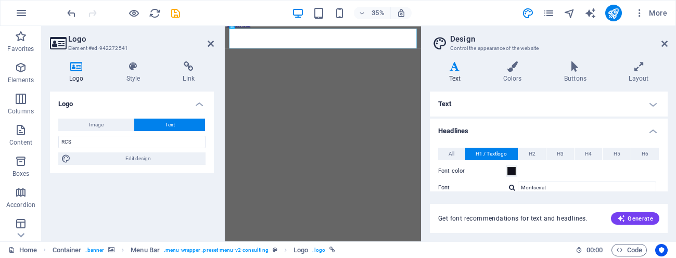
click at [550, 108] on h4 "Text" at bounding box center [549, 104] width 238 height 25
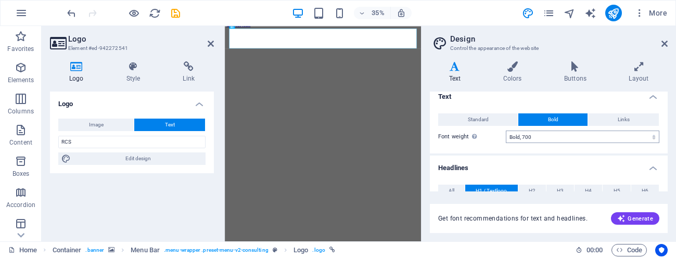
scroll to position [9, 0]
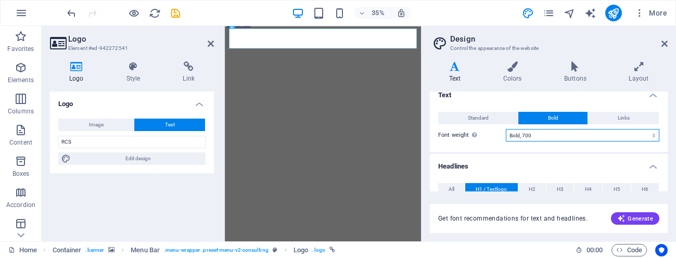
click at [551, 138] on select "Thin, 100 Extra-light, 200 Light, 300 Regular, 400 Medium, 500 Semi-bold, 600 B…" at bounding box center [583, 135] width 154 height 12
select select "100"
click at [506, 129] on select "Thin, 100 Extra-light, 200 Light, 300 Regular, 400 Medium, 500 Semi-bold, 600 B…" at bounding box center [583, 135] width 154 height 12
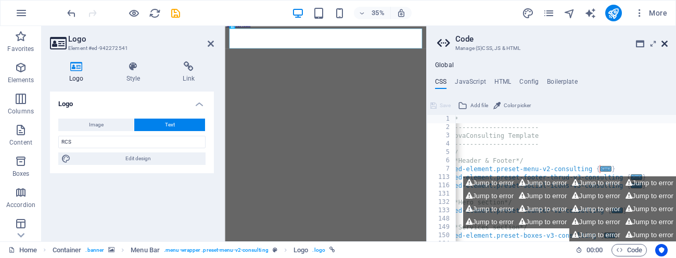
click at [665, 45] on icon at bounding box center [665, 44] width 6 height 8
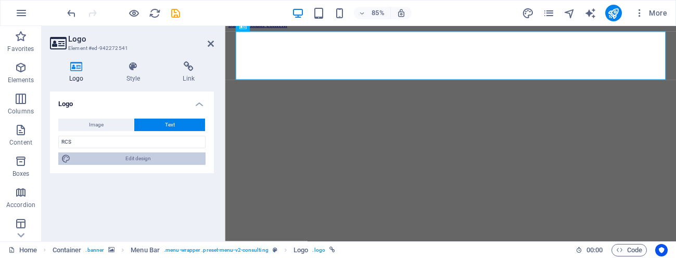
click at [129, 157] on span "Edit design" at bounding box center [138, 159] width 129 height 12
select select "px"
select select "700"
select select "px"
select select "rem"
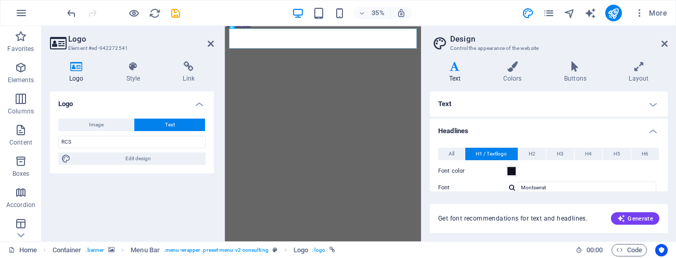
click at [529, 102] on h4 "Text" at bounding box center [549, 104] width 238 height 25
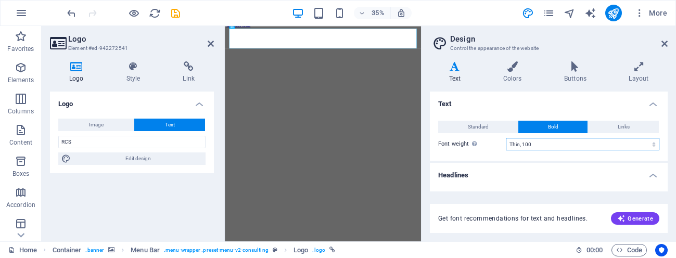
click at [538, 141] on select "Thin, 100 Extra-light, 200 Light, 300 Regular, 400 Medium, 500 Semi-bold, 600 B…" at bounding box center [583, 144] width 154 height 12
select select "700"
click at [506, 138] on select "Thin, 100 Extra-light, 200 Light, 300 Regular, 400 Medium, 500 Semi-bold, 600 B…" at bounding box center [583, 144] width 154 height 12
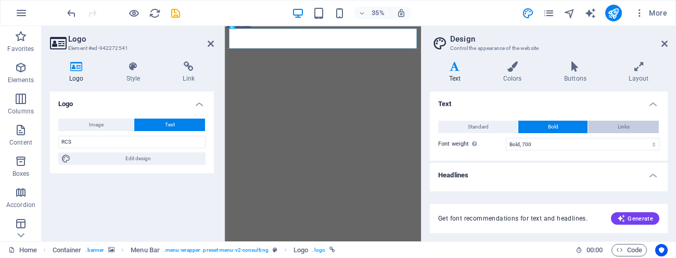
click at [618, 121] on span "Links" at bounding box center [624, 127] width 12 height 12
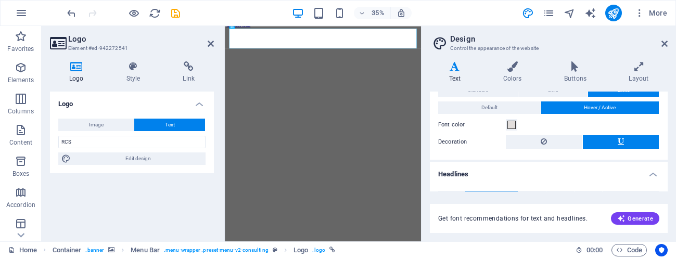
scroll to position [0, 0]
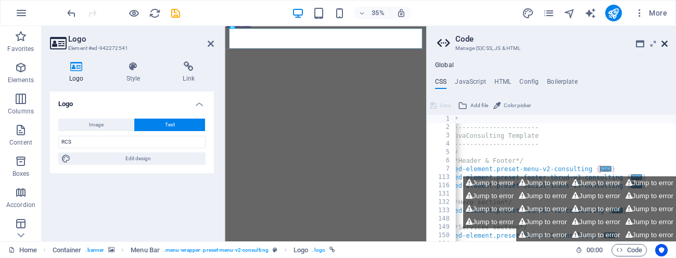
click at [665, 42] on icon at bounding box center [665, 44] width 6 height 8
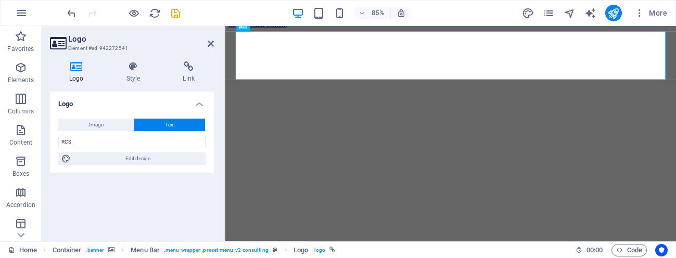
click at [176, 157] on span "Edit design" at bounding box center [138, 159] width 129 height 12
select select "px"
select select "700"
select select "px"
select select "rem"
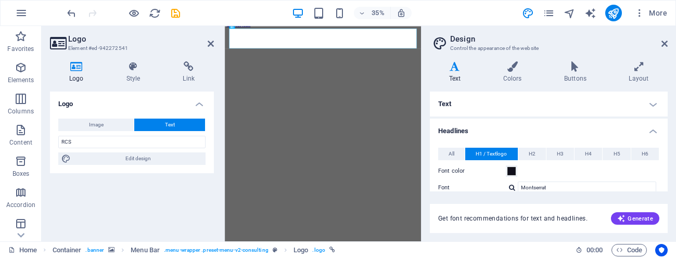
click at [557, 106] on h4 "Text" at bounding box center [549, 104] width 238 height 25
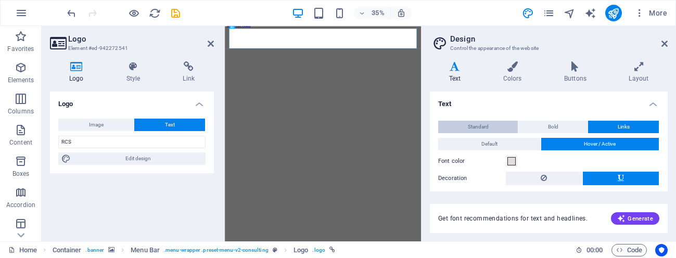
click at [507, 122] on button "Standard" at bounding box center [478, 127] width 80 height 12
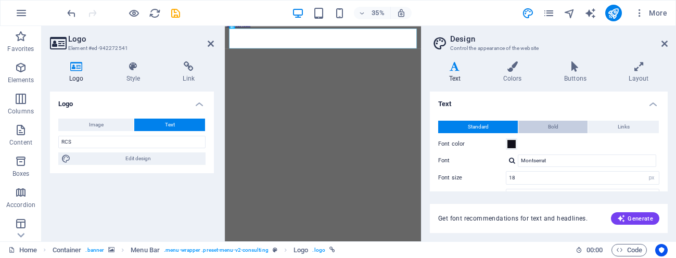
click at [541, 128] on button "Bold" at bounding box center [552, 127] width 69 height 12
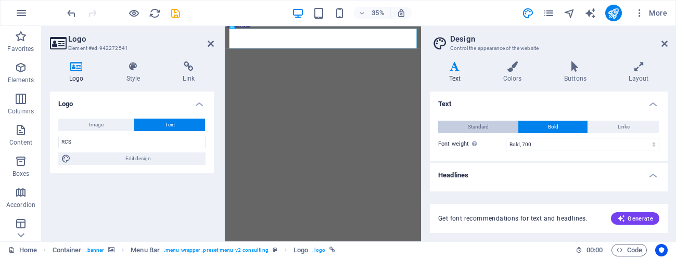
click at [495, 130] on button "Standard" at bounding box center [478, 127] width 80 height 12
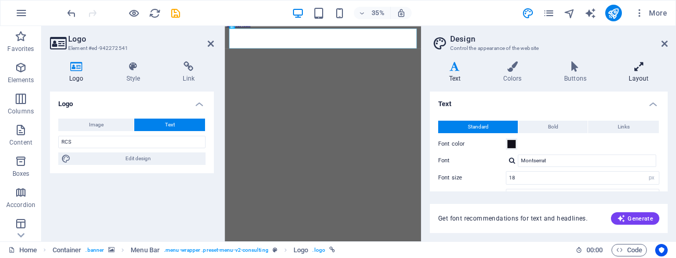
click at [635, 82] on h4 "Layout" at bounding box center [639, 72] width 58 height 22
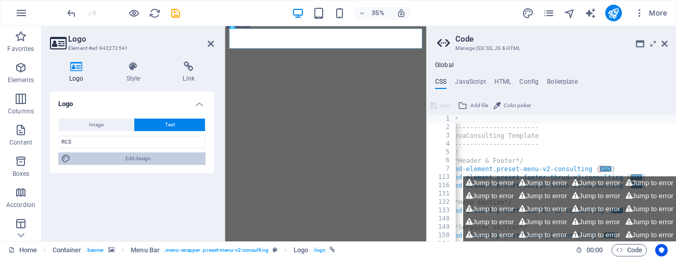
click at [139, 162] on span "Edit design" at bounding box center [138, 159] width 129 height 12
select select "px"
select select "400"
select select "px"
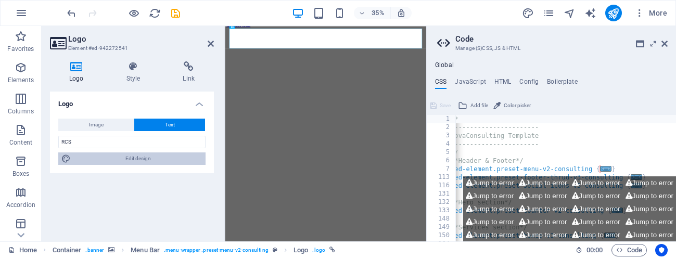
select select "700"
select select "px"
select select "rem"
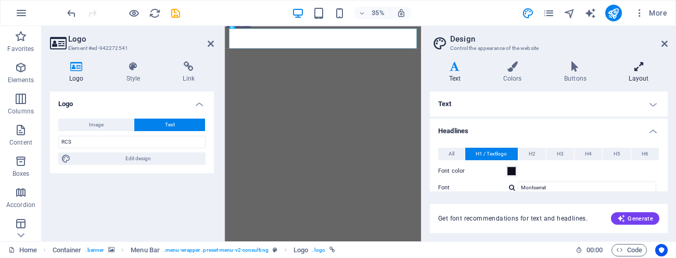
click at [638, 67] on icon at bounding box center [639, 66] width 58 height 10
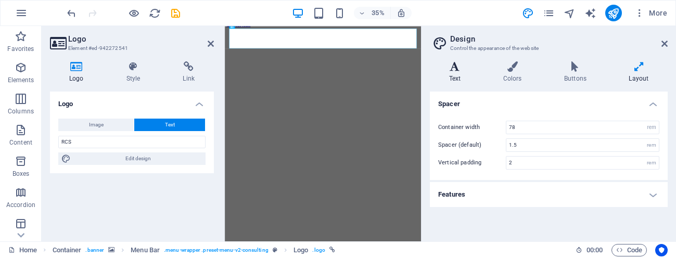
click at [459, 82] on h4 "Text" at bounding box center [457, 72] width 54 height 22
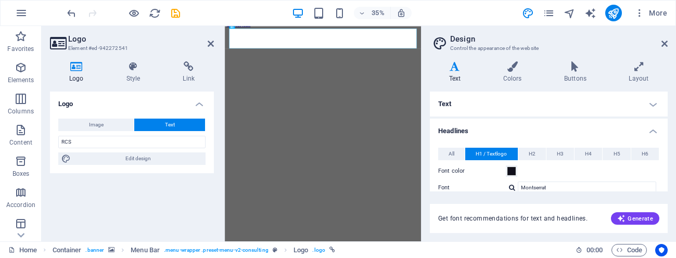
click at [532, 112] on h4 "Text" at bounding box center [549, 104] width 238 height 25
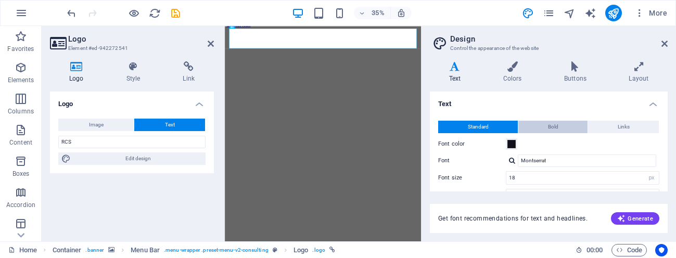
click at [533, 125] on button "Bold" at bounding box center [552, 127] width 69 height 12
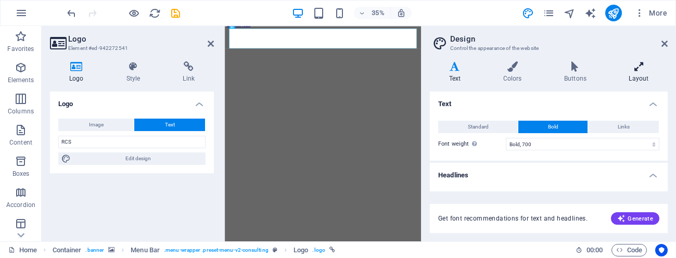
click at [639, 76] on h4 "Layout" at bounding box center [639, 72] width 58 height 22
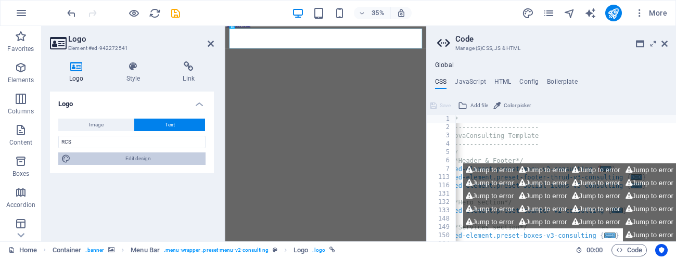
click at [191, 158] on span "Edit design" at bounding box center [138, 159] width 129 height 12
select select "700"
select select "px"
select select "700"
select select "px"
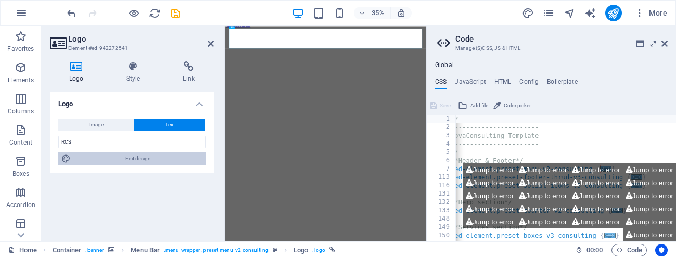
select select "rem"
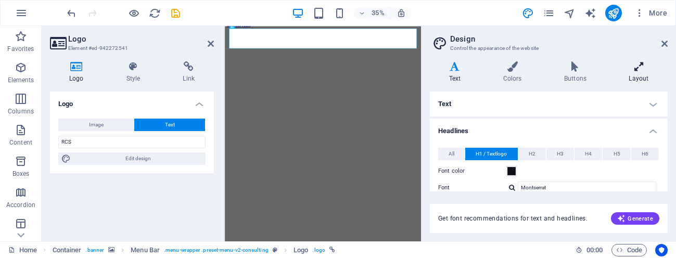
click at [639, 66] on icon at bounding box center [639, 66] width 58 height 10
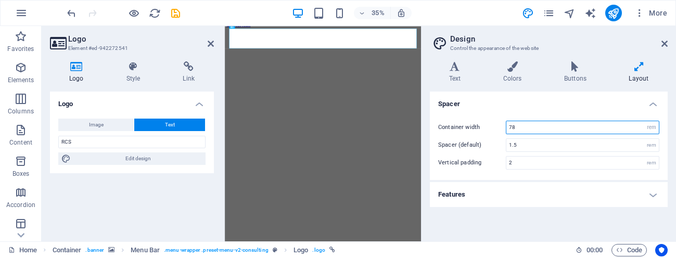
click at [549, 127] on input "78" at bounding box center [583, 127] width 153 height 12
type input "7"
click at [545, 113] on div "Container width 7 rem px Spacer (default) 1.5 rem Vertical padding 2 rem" at bounding box center [549, 145] width 242 height 70
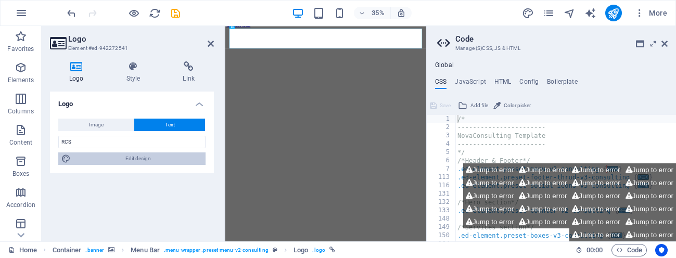
click at [147, 157] on span "Edit design" at bounding box center [138, 159] width 129 height 12
select select "px"
select select "700"
select select "px"
select select "rem"
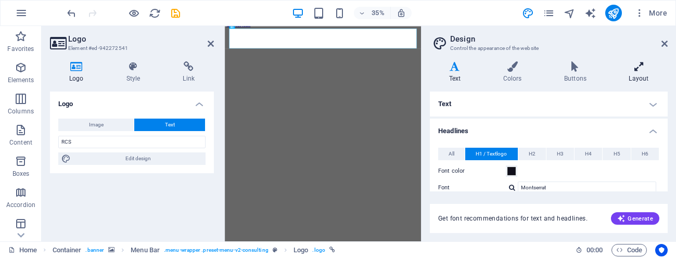
click at [644, 79] on h4 "Layout" at bounding box center [639, 72] width 58 height 22
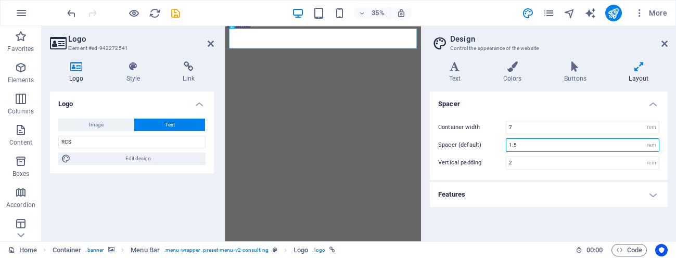
click at [550, 147] on input "1.5" at bounding box center [583, 145] width 153 height 12
click at [652, 145] on div "rem" at bounding box center [651, 145] width 15 height 12
click at [652, 144] on div "rem" at bounding box center [651, 145] width 15 height 12
click at [612, 146] on input "1.5" at bounding box center [583, 145] width 153 height 12
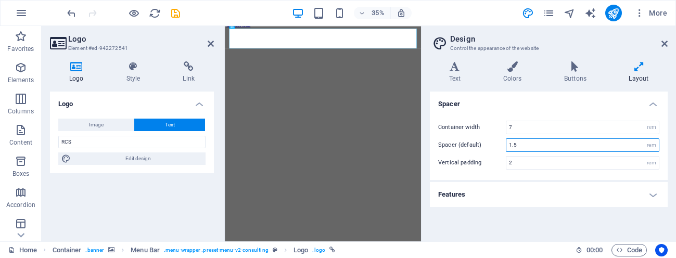
click at [612, 147] on input "1.5" at bounding box center [583, 145] width 153 height 12
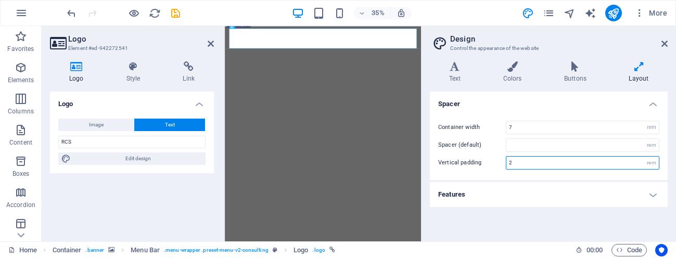
click at [565, 166] on input "2" at bounding box center [583, 163] width 153 height 12
type input "0"
click at [589, 195] on h4 "Features" at bounding box center [549, 194] width 238 height 25
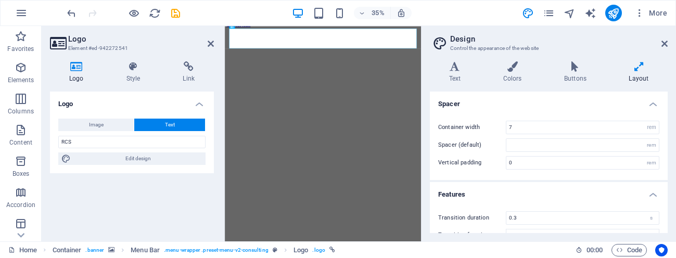
scroll to position [18, 0]
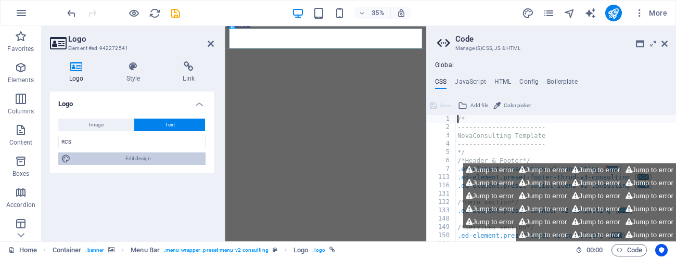
click at [169, 158] on span "Edit design" at bounding box center [138, 159] width 129 height 12
select select "px"
select select "700"
select select "px"
select select "rem"
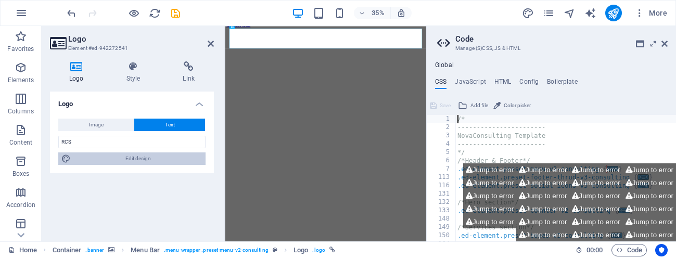
select select "rem"
select select "ease-in-out"
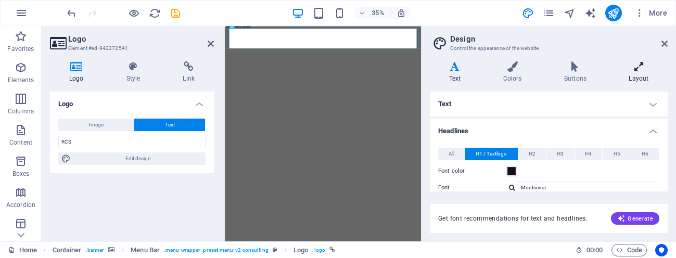
click at [635, 76] on h4 "Layout" at bounding box center [639, 72] width 58 height 22
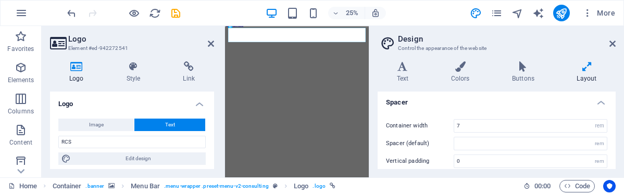
scroll to position [0, 0]
click at [526, 81] on h4 "Buttons" at bounding box center [524, 72] width 65 height 22
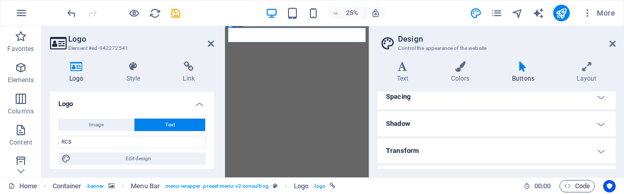
scroll to position [168, 0]
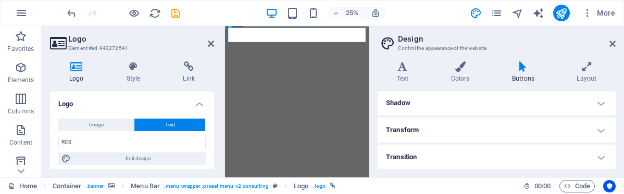
click at [490, 134] on h4 "Transform" at bounding box center [496, 130] width 238 height 25
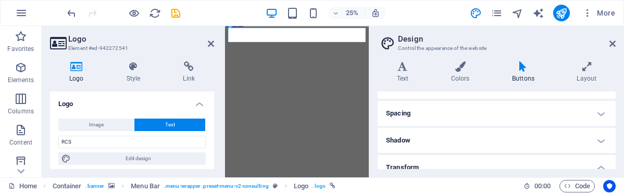
scroll to position [129, 0]
click at [487, 125] on h4 "Spacing" at bounding box center [496, 115] width 238 height 25
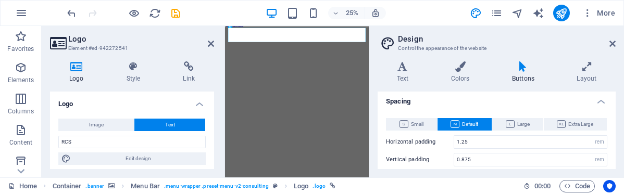
scroll to position [142, 0]
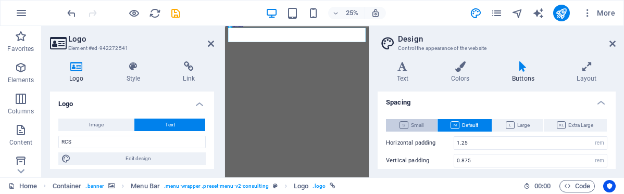
click at [397, 122] on button "Small" at bounding box center [411, 125] width 51 height 12
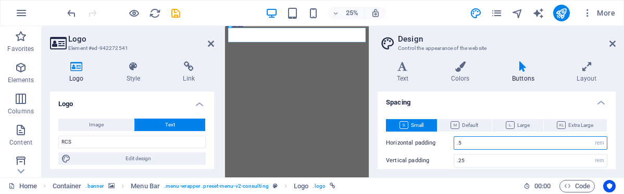
click at [467, 144] on input ".5" at bounding box center [530, 143] width 153 height 12
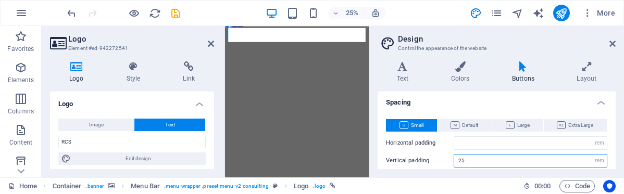
click at [480, 166] on input ".25" at bounding box center [530, 161] width 153 height 12
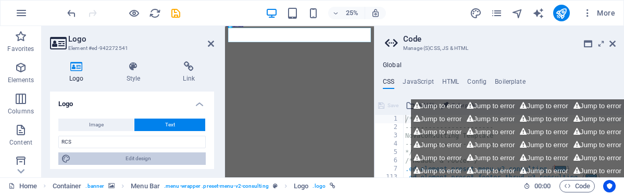
click at [147, 157] on span "Edit design" at bounding box center [138, 159] width 129 height 12
select select "px"
select select "700"
select select "px"
select select "rem"
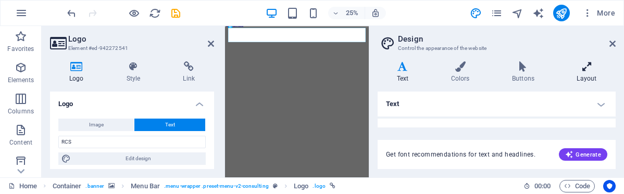
click at [588, 82] on h4 "Layout" at bounding box center [587, 72] width 58 height 22
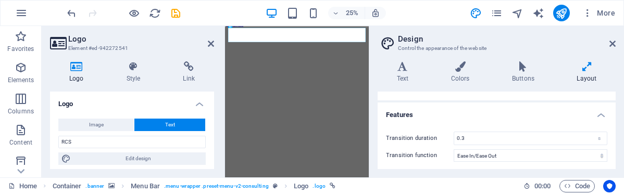
scroll to position [82, 0]
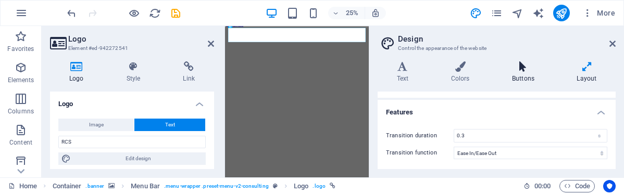
click at [525, 73] on h4 "Buttons" at bounding box center [524, 72] width 65 height 22
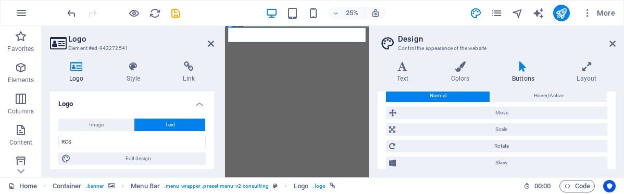
scroll to position [325, 0]
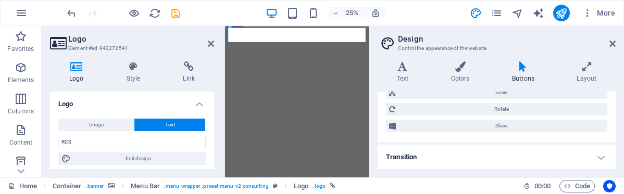
click at [508, 165] on h4 "Transition" at bounding box center [496, 157] width 238 height 25
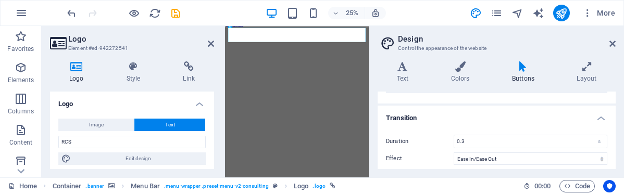
scroll to position [370, 0]
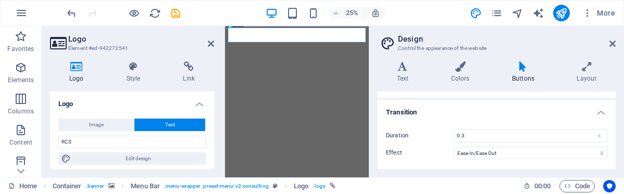
click at [488, 110] on h4 "Transition" at bounding box center [496, 109] width 238 height 19
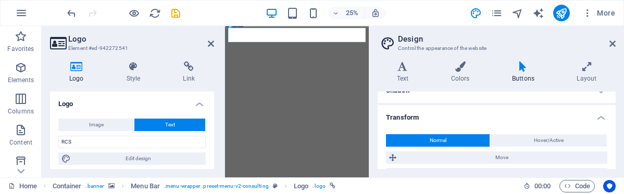
scroll to position [241, 0]
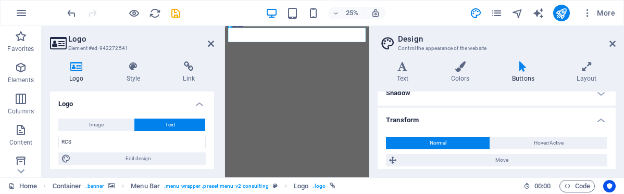
click at [489, 117] on h4 "Transform" at bounding box center [496, 117] width 238 height 19
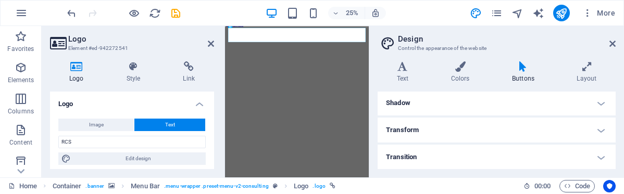
scroll to position [215, 0]
click at [489, 127] on h4 "Shadow" at bounding box center [496, 119] width 238 height 25
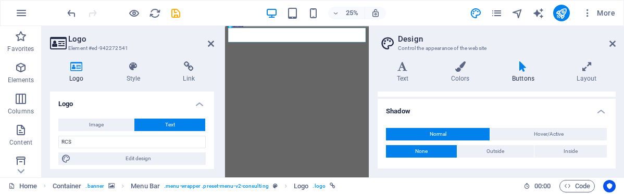
scroll to position [220, 0]
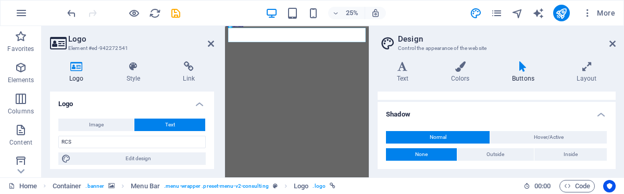
click at [467, 117] on h4 "Shadow" at bounding box center [496, 111] width 238 height 19
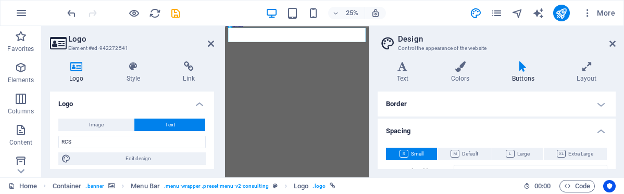
scroll to position [110, 0]
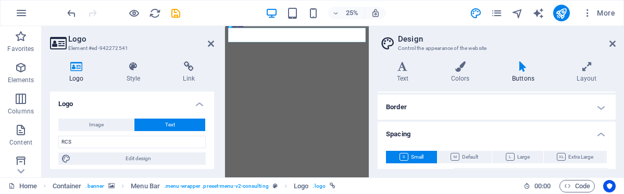
click at [469, 128] on h4 "Spacing" at bounding box center [496, 131] width 238 height 19
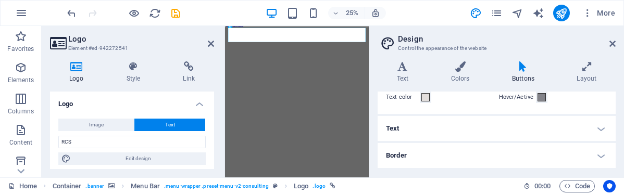
scroll to position [56, 0]
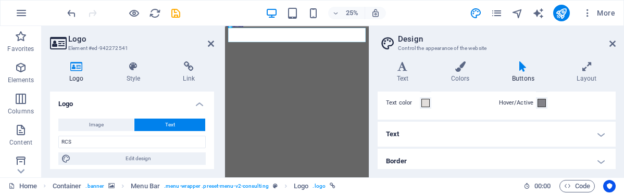
click at [469, 131] on h4 "Text" at bounding box center [496, 134] width 238 height 25
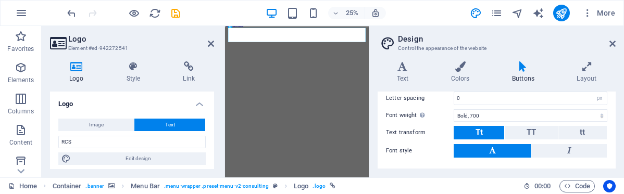
scroll to position [181, 0]
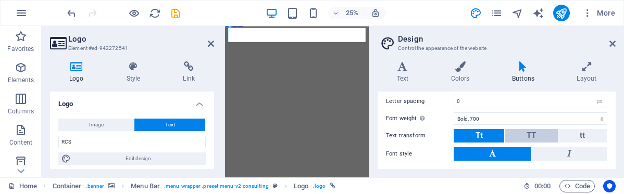
click at [526, 132] on span "TT" at bounding box center [530, 135] width 9 height 9
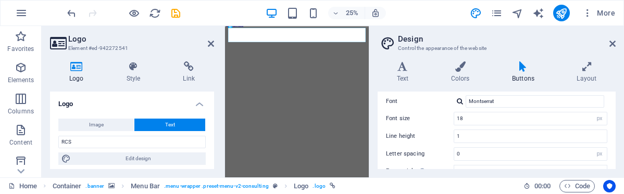
scroll to position [120, 0]
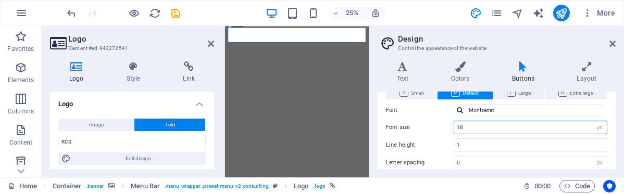
click at [510, 127] on input "18" at bounding box center [530, 127] width 153 height 12
type input "10"
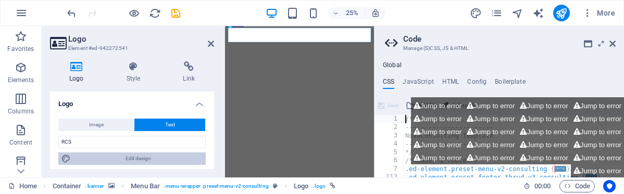
click at [167, 158] on span "Edit design" at bounding box center [138, 159] width 129 height 12
select select "px"
select select "700"
select select "px"
select select "rem"
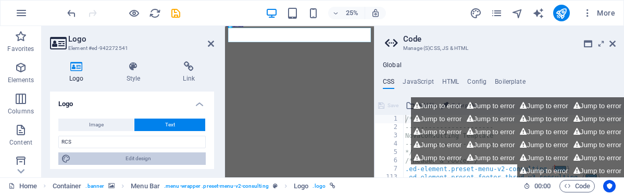
click at [144, 155] on span "Edit design" at bounding box center [138, 159] width 129 height 12
select select "px"
select select "700"
select select "px"
select select "rem"
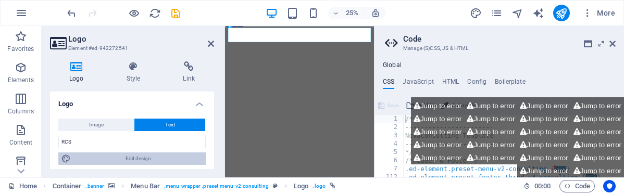
select select "px"
select select "700"
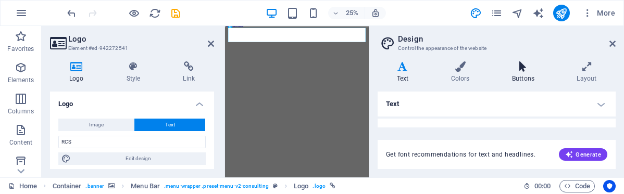
click at [515, 64] on icon at bounding box center [522, 66] width 60 height 10
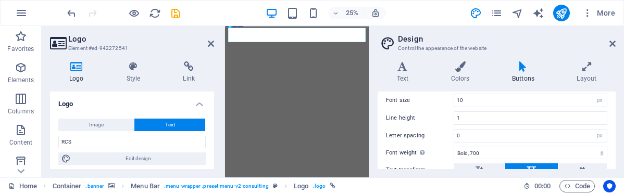
scroll to position [148, 0]
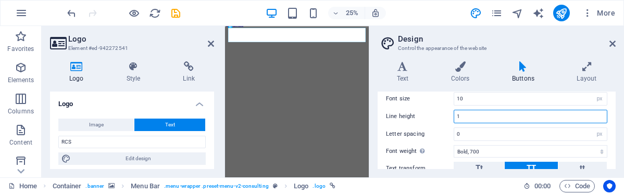
click at [488, 120] on input "1" at bounding box center [530, 116] width 153 height 12
type input "0"
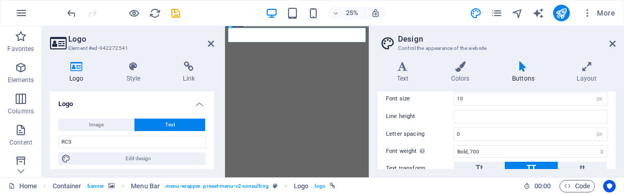
click at [436, 129] on div "Letter spacing 0 rem px" at bounding box center [496, 135] width 221 height 14
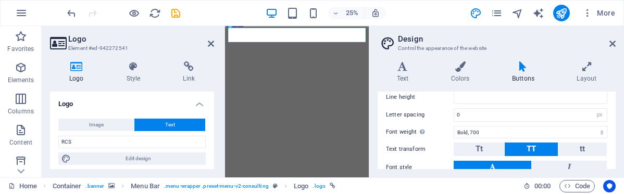
scroll to position [173, 0]
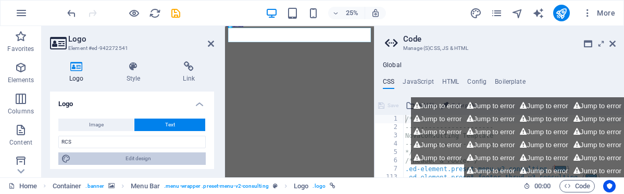
click at [162, 157] on span "Edit design" at bounding box center [138, 159] width 129 height 12
select select "px"
select select "700"
select select "px"
select select "rem"
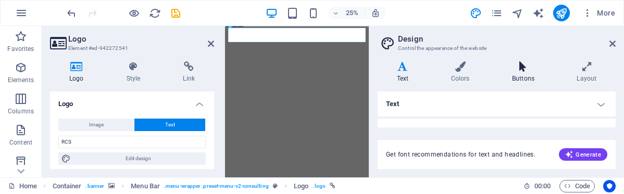
click at [527, 65] on icon at bounding box center [522, 66] width 60 height 10
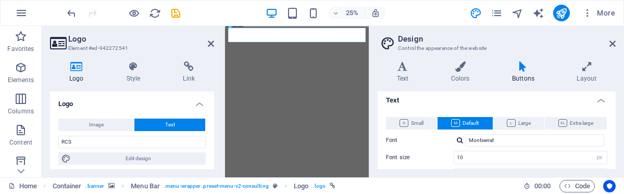
scroll to position [105, 0]
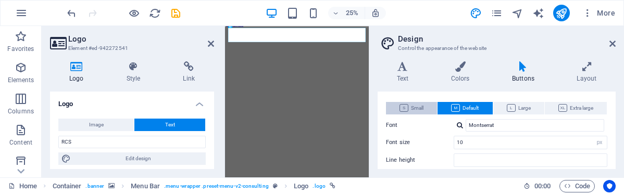
click at [407, 104] on icon at bounding box center [403, 108] width 9 height 8
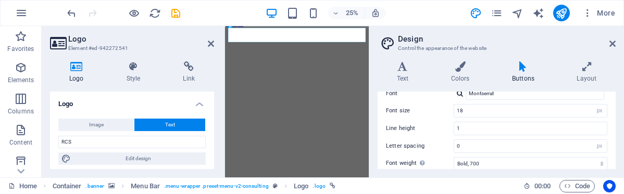
scroll to position [140, 0]
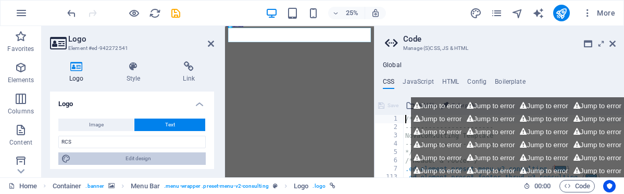
click at [157, 160] on span "Edit design" at bounding box center [138, 159] width 129 height 12
select select "px"
select select "700"
select select "px"
select select "rem"
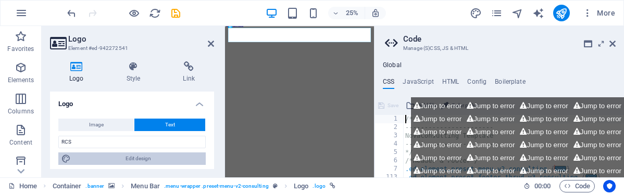
select select "px"
select select "700"
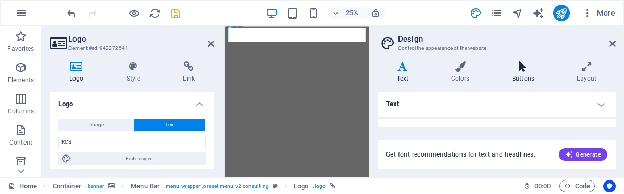
click at [523, 79] on h4 "Buttons" at bounding box center [524, 72] width 65 height 22
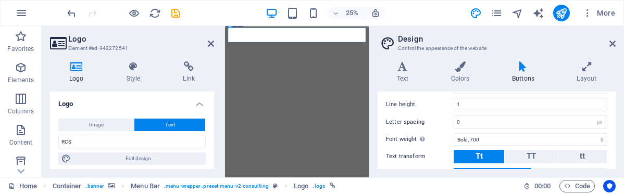
scroll to position [168, 0]
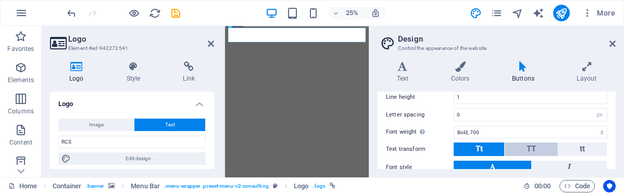
click at [524, 150] on button "TT" at bounding box center [530, 150] width 53 height 14
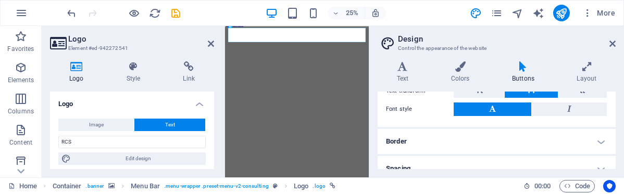
scroll to position [235, 0]
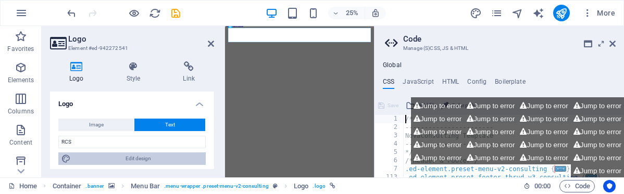
click at [131, 159] on span "Edit design" at bounding box center [138, 159] width 129 height 12
select select "px"
select select "700"
select select "px"
select select "rem"
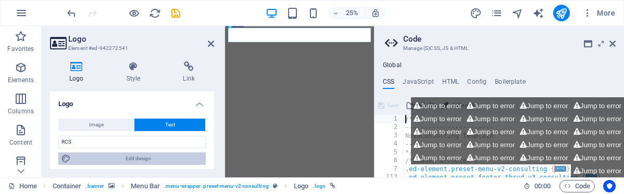
select select "px"
select select "700"
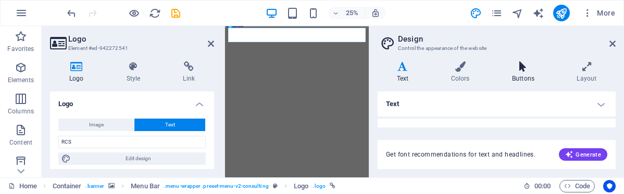
click at [518, 77] on h4 "Buttons" at bounding box center [524, 72] width 65 height 22
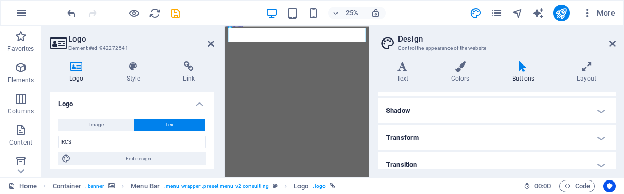
scroll to position [318, 0]
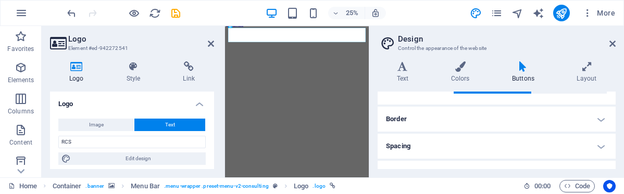
click at [465, 146] on h4 "Spacing" at bounding box center [496, 146] width 238 height 25
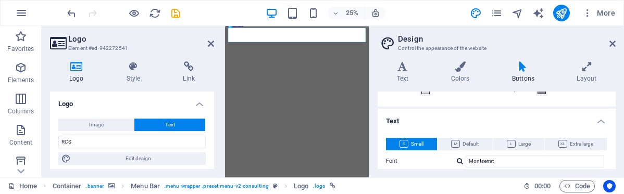
scroll to position [0, 0]
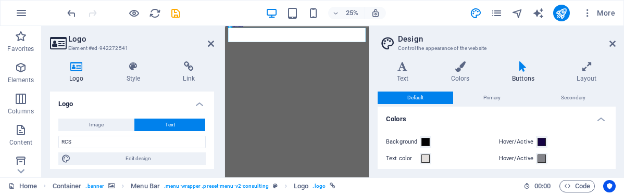
click at [456, 119] on h4 "Colors" at bounding box center [496, 116] width 238 height 19
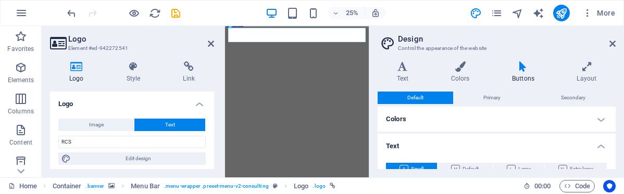
click at [458, 147] on h4 "Text" at bounding box center [496, 143] width 238 height 19
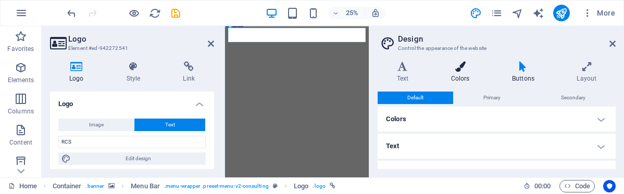
click at [467, 72] on h4 "Colors" at bounding box center [462, 72] width 61 height 22
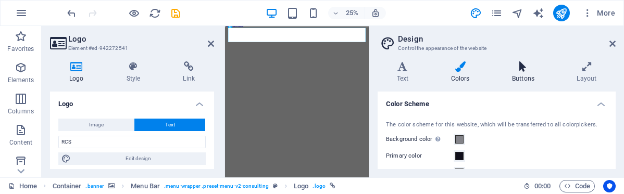
click at [519, 70] on icon at bounding box center [522, 66] width 60 height 10
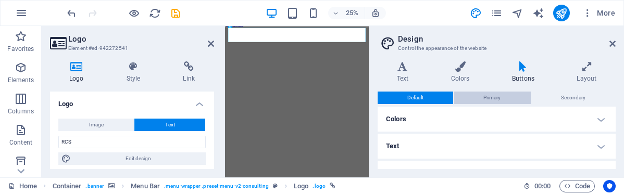
click at [492, 100] on span "Primary" at bounding box center [491, 98] width 17 height 12
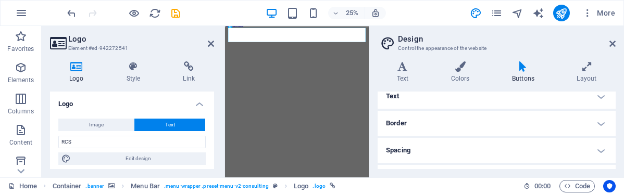
scroll to position [95, 0]
click at [480, 105] on h4 "Text" at bounding box center [496, 94] width 238 height 25
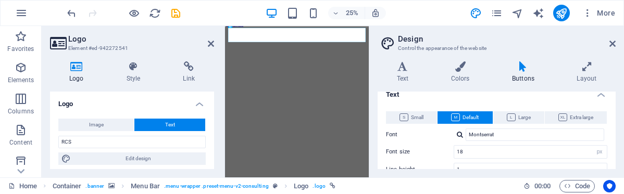
scroll to position [0, 0]
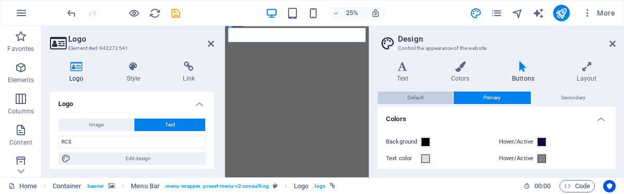
click at [414, 95] on span "Default" at bounding box center [415, 98] width 16 height 12
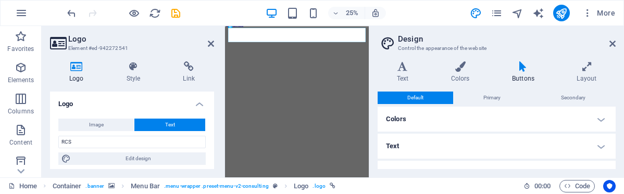
click at [424, 122] on h4 "Colors" at bounding box center [496, 119] width 238 height 25
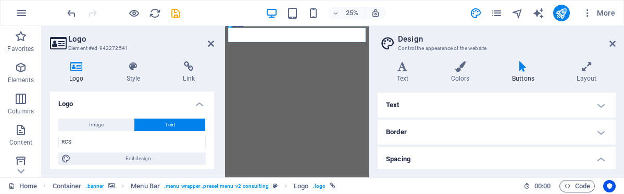
scroll to position [85, 0]
click at [422, 106] on h4 "Text" at bounding box center [496, 104] width 238 height 25
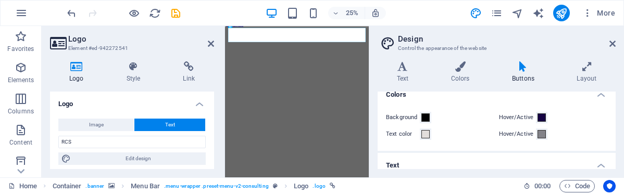
scroll to position [0, 0]
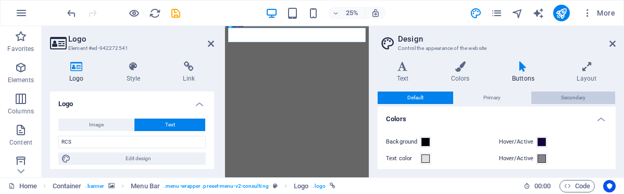
click at [595, 97] on button "Secondary" at bounding box center [573, 98] width 84 height 12
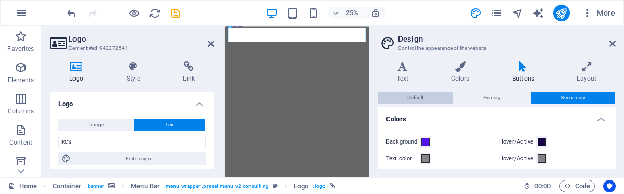
click at [418, 102] on span "Default" at bounding box center [415, 98] width 16 height 12
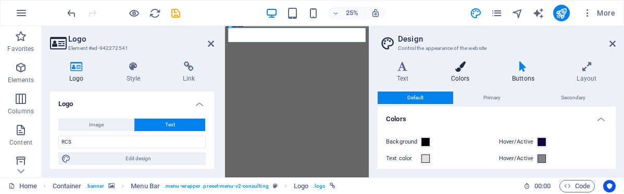
click at [469, 77] on h4 "Colors" at bounding box center [462, 72] width 61 height 22
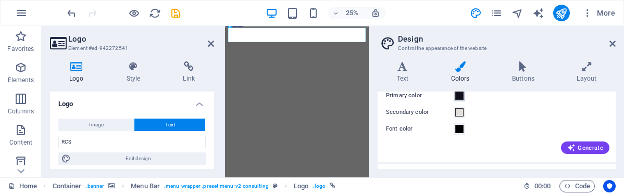
scroll to position [81, 0]
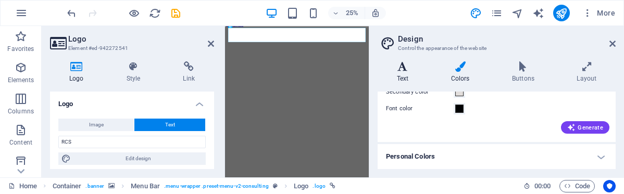
click at [404, 74] on h4 "Text" at bounding box center [404, 72] width 54 height 22
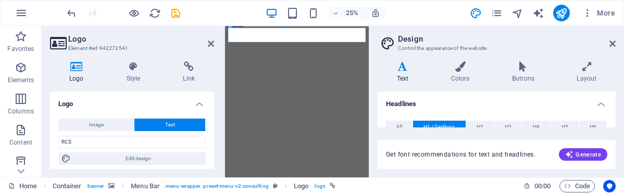
scroll to position [0, 0]
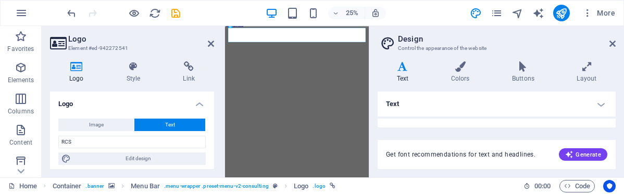
click at [407, 94] on h4 "Text" at bounding box center [496, 104] width 238 height 25
click at [597, 69] on icon at bounding box center [587, 66] width 58 height 10
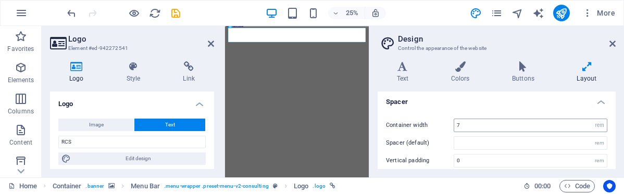
scroll to position [0, 0]
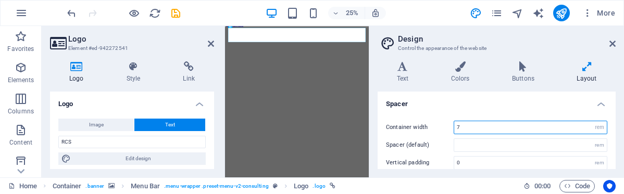
click at [586, 124] on input "7" at bounding box center [530, 127] width 153 height 12
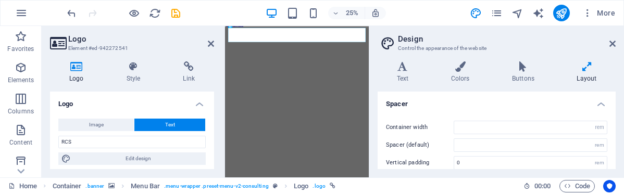
click at [537, 108] on h4 "Spacer" at bounding box center [496, 101] width 238 height 19
click at [613, 46] on icon at bounding box center [612, 44] width 6 height 8
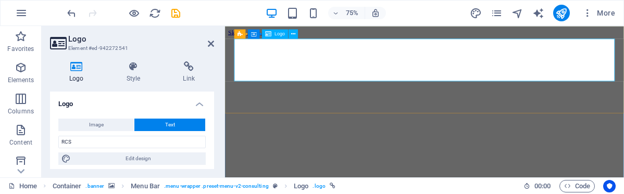
click at [279, 33] on span "Logo" at bounding box center [279, 34] width 10 height 5
click at [276, 34] on span "Logo" at bounding box center [279, 34] width 10 height 5
click at [260, 31] on div "Container" at bounding box center [242, 30] width 35 height 9
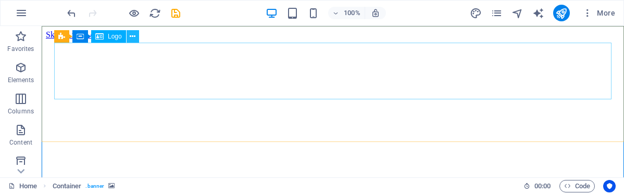
click at [131, 36] on icon at bounding box center [133, 36] width 6 height 11
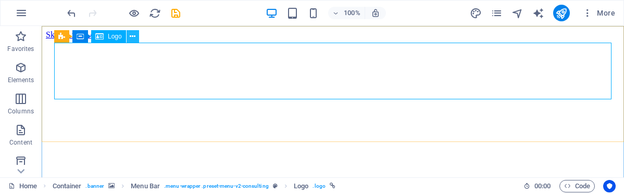
click at [132, 36] on icon at bounding box center [133, 36] width 6 height 11
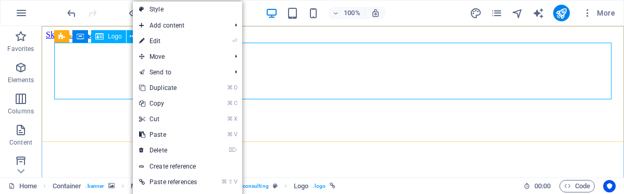
click at [118, 37] on span "Logo" at bounding box center [115, 36] width 14 height 6
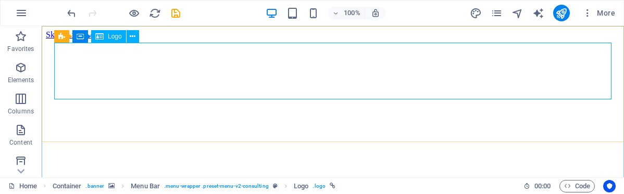
click at [113, 37] on span "Logo" at bounding box center [115, 36] width 14 height 6
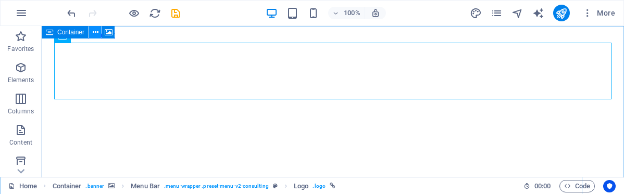
click at [94, 32] on icon at bounding box center [96, 32] width 6 height 11
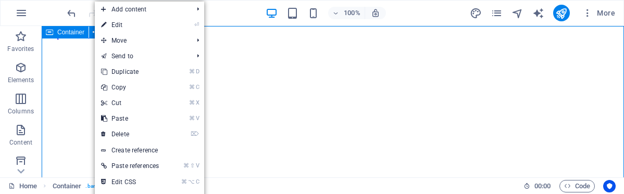
click at [74, 35] on span "Container" at bounding box center [70, 32] width 27 height 6
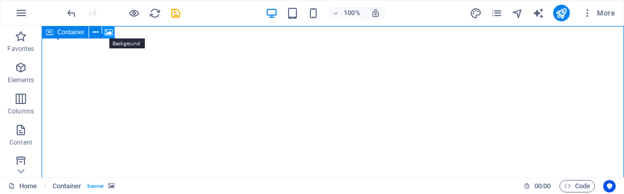
click at [106, 31] on icon at bounding box center [109, 32] width 8 height 11
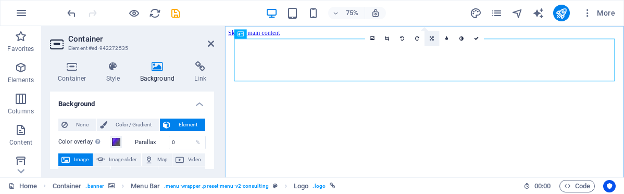
click at [432, 39] on icon at bounding box center [432, 38] width 4 height 5
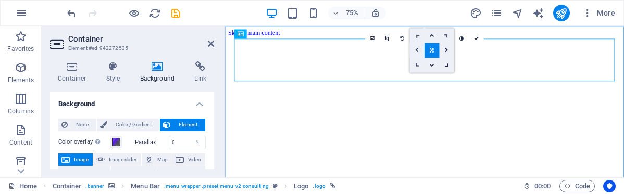
click at [418, 49] on icon at bounding box center [417, 50] width 4 height 5
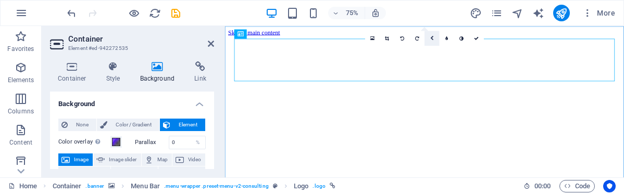
click at [432, 40] on link at bounding box center [431, 38] width 15 height 15
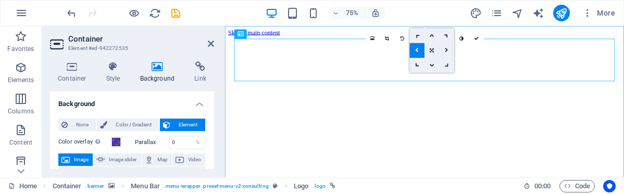
click at [432, 40] on link at bounding box center [431, 35] width 15 height 15
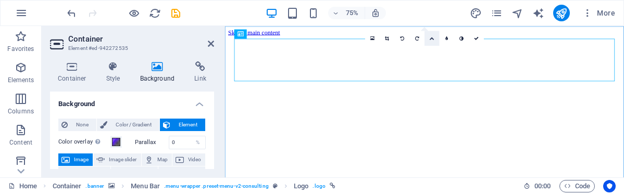
click at [432, 41] on link at bounding box center [431, 38] width 15 height 15
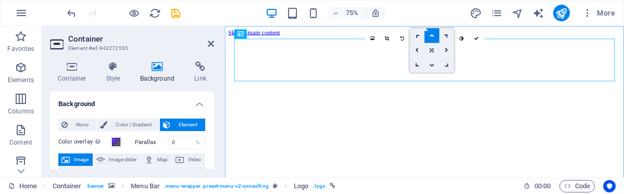
click at [433, 48] on icon at bounding box center [432, 50] width 4 height 5
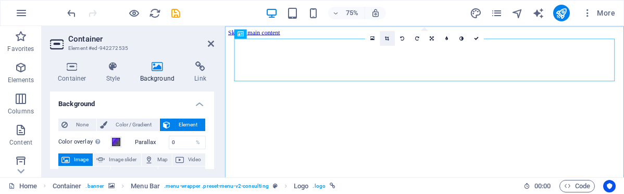
click at [386, 40] on icon at bounding box center [387, 38] width 4 height 5
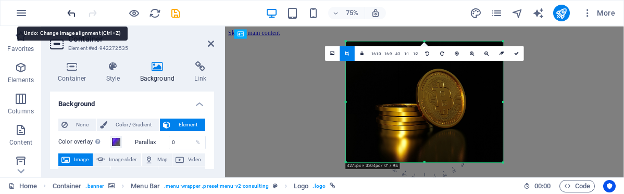
click at [72, 13] on icon "undo" at bounding box center [72, 13] width 12 height 12
click at [69, 15] on icon "undo" at bounding box center [72, 13] width 12 height 12
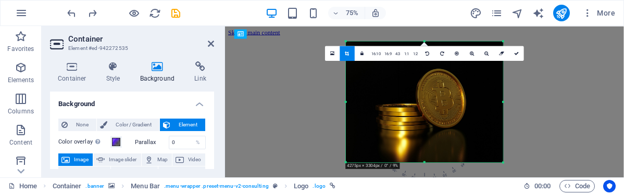
click at [295, 124] on div "Drag here to replace the existing content. Press “Ctrl” if you want to create a…" at bounding box center [424, 101] width 399 height 151
click at [209, 41] on icon at bounding box center [211, 44] width 6 height 8
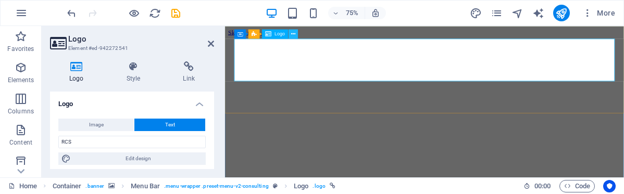
click at [294, 36] on icon at bounding box center [293, 34] width 4 height 8
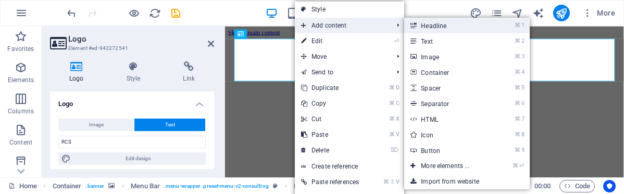
click at [438, 25] on link "⌘ 1 Headline" at bounding box center [447, 26] width 86 height 16
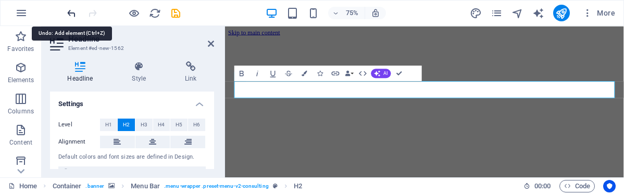
click at [70, 10] on icon "undo" at bounding box center [72, 13] width 12 height 12
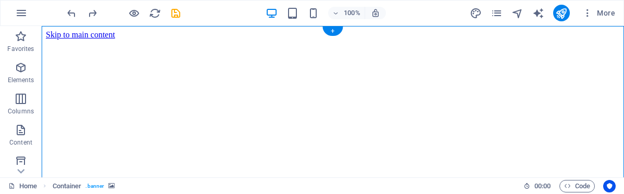
drag, startPoint x: 344, startPoint y: 70, endPoint x: 332, endPoint y: 107, distance: 38.9
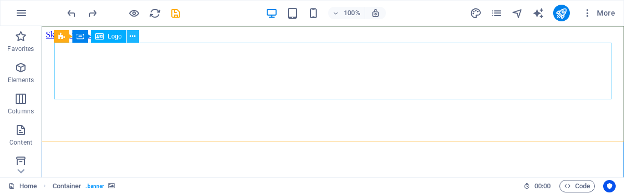
click at [131, 36] on icon at bounding box center [133, 36] width 6 height 11
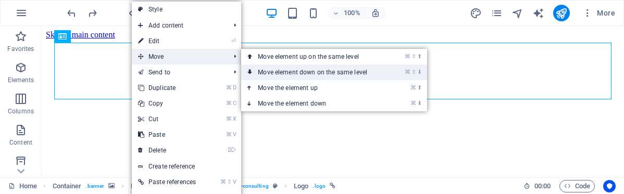
click at [319, 72] on link "⌘ ⇧ ⬇ Move element down on the same level" at bounding box center [314, 73] width 147 height 16
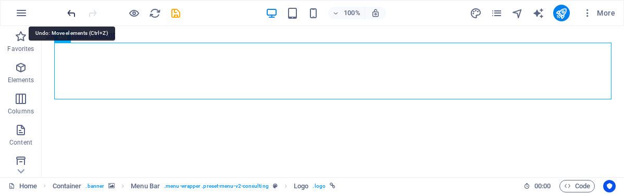
click at [69, 12] on icon "undo" at bounding box center [72, 13] width 12 height 12
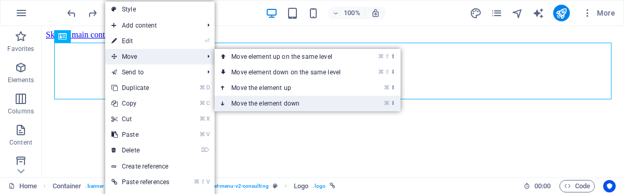
click at [269, 103] on link "⌘ ⬇ Move the element down" at bounding box center [287, 104] width 147 height 16
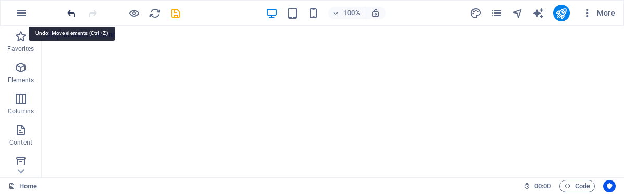
click at [71, 15] on icon "undo" at bounding box center [72, 13] width 12 height 12
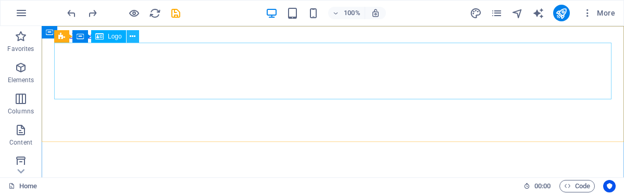
click at [134, 39] on icon at bounding box center [133, 36] width 6 height 11
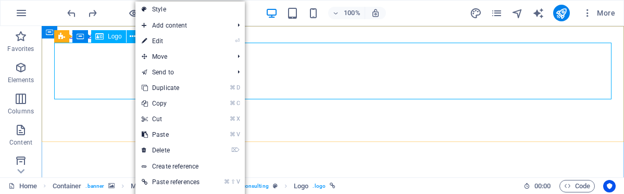
click at [110, 38] on span "Logo" at bounding box center [115, 36] width 14 height 6
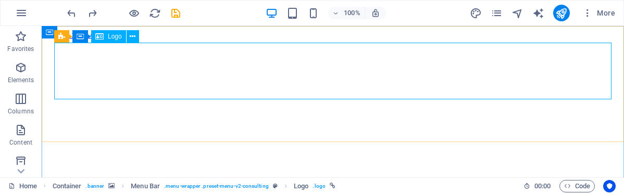
click at [104, 36] on div "Logo" at bounding box center [108, 36] width 35 height 12
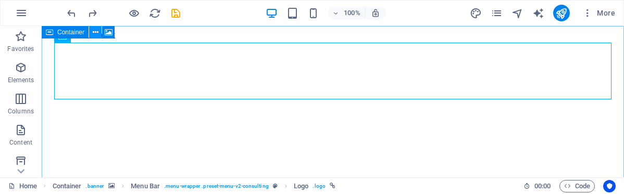
click at [96, 33] on icon at bounding box center [96, 32] width 6 height 11
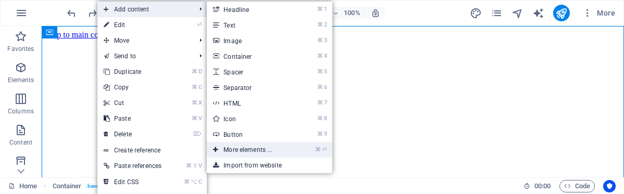
click at [241, 150] on link "⌘ ⏎ More elements ..." at bounding box center [250, 150] width 86 height 16
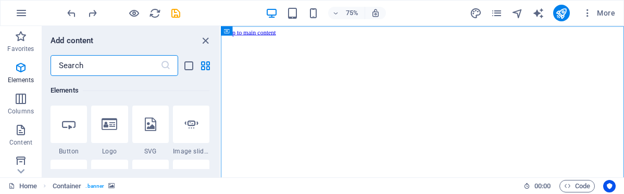
scroll to position [217, 0]
click at [117, 128] on icon at bounding box center [110, 127] width 16 height 14
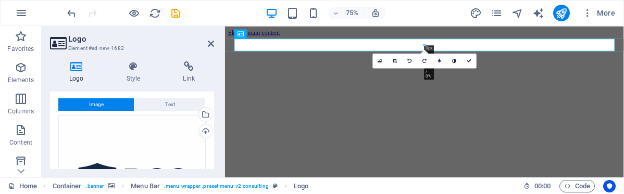
scroll to position [0, 0]
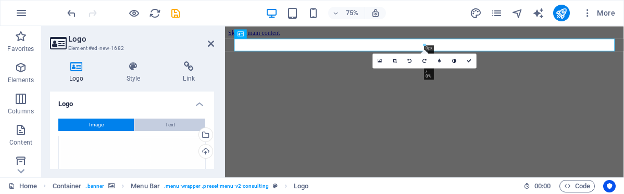
click at [182, 127] on button "Text" at bounding box center [169, 125] width 71 height 12
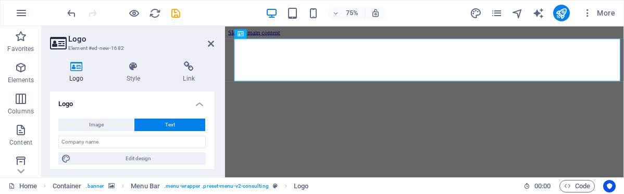
scroll to position [4, 0]
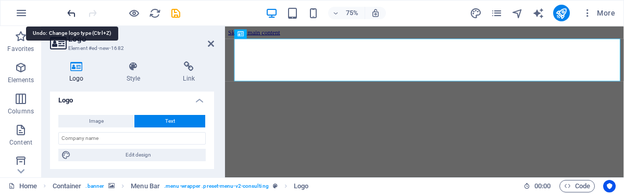
click at [72, 14] on icon "undo" at bounding box center [72, 13] width 12 height 12
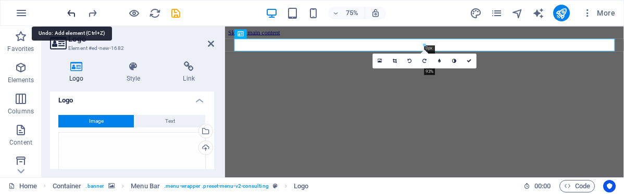
click at [72, 14] on icon "undo" at bounding box center [72, 13] width 12 height 12
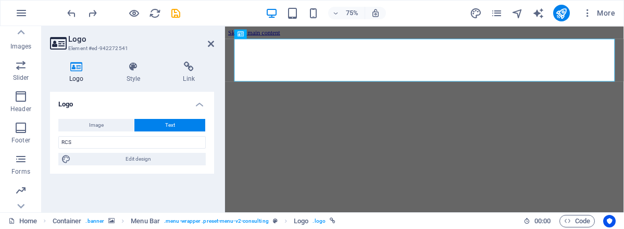
scroll to position [250, 0]
click at [133, 68] on icon at bounding box center [133, 66] width 53 height 10
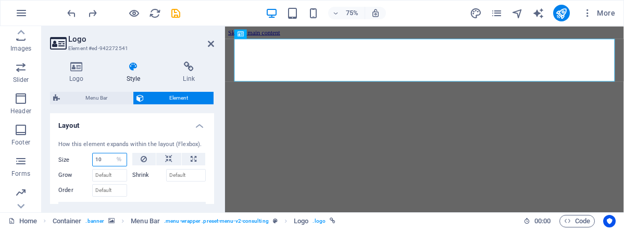
click at [102, 157] on input "10" at bounding box center [110, 159] width 34 height 12
type input "0"
click at [173, 173] on input "Shrink" at bounding box center [186, 175] width 40 height 12
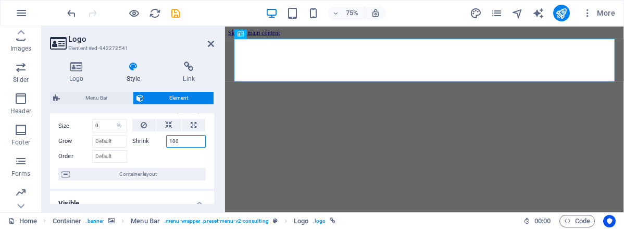
scroll to position [52, 0]
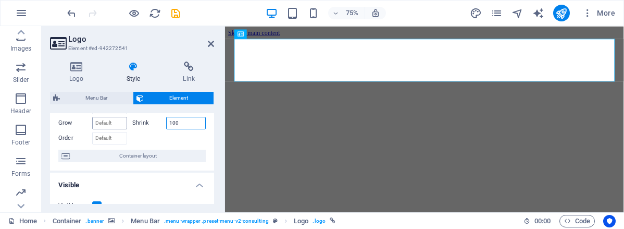
type input "100"
click at [115, 124] on input "Grow" at bounding box center [109, 123] width 35 height 12
type input "100"
click at [107, 136] on input "Order" at bounding box center [109, 138] width 35 height 12
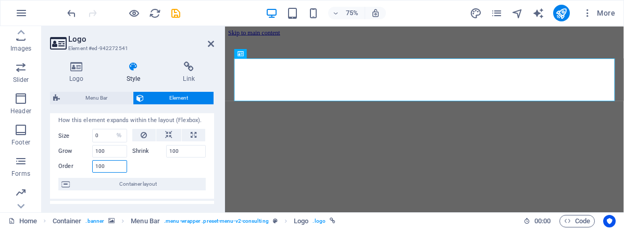
scroll to position [22, 0]
click at [140, 170] on div at bounding box center [169, 166] width 74 height 15
click at [118, 168] on input "10" at bounding box center [109, 168] width 35 height 12
type input "1"
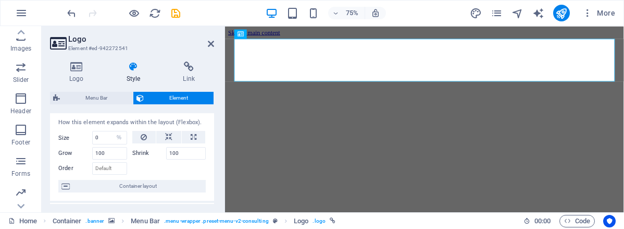
click at [144, 167] on div at bounding box center [169, 166] width 74 height 15
click at [114, 156] on input "100" at bounding box center [109, 153] width 35 height 12
type input "1"
click at [152, 160] on div at bounding box center [169, 166] width 74 height 15
click at [178, 151] on input "100" at bounding box center [186, 153] width 40 height 12
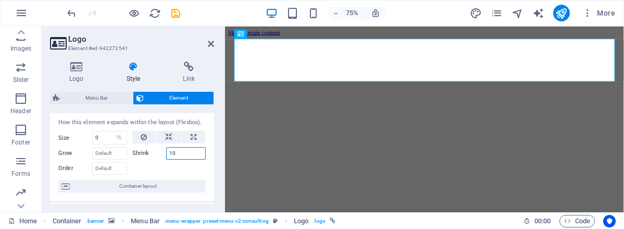
type input "1"
click at [110, 170] on input "Order" at bounding box center [109, 168] width 35 height 12
type input "2"
click at [191, 135] on icon at bounding box center [194, 137] width 6 height 12
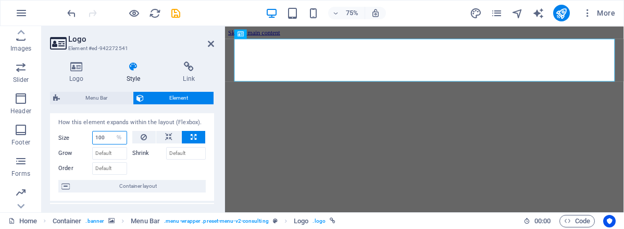
click at [105, 138] on input "100" at bounding box center [110, 137] width 34 height 12
type input "10"
click at [147, 165] on div at bounding box center [169, 166] width 74 height 15
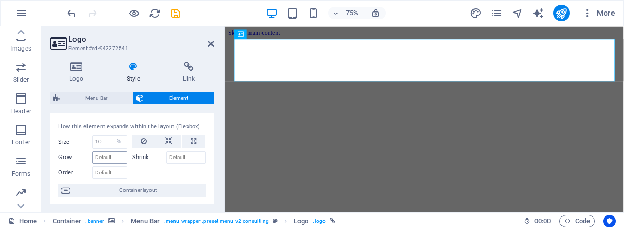
scroll to position [19, 0]
click at [112, 173] on input "Order" at bounding box center [109, 171] width 35 height 12
click at [149, 170] on div at bounding box center [169, 169] width 74 height 15
click at [107, 155] on input "Grow" at bounding box center [109, 156] width 35 height 12
click at [107, 144] on input "10" at bounding box center [110, 140] width 34 height 12
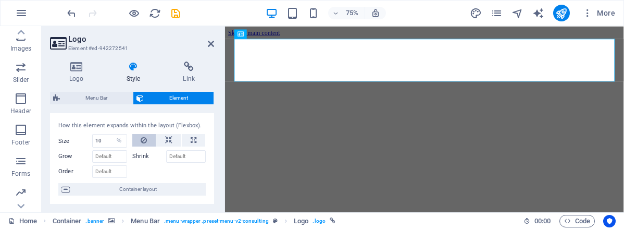
click at [150, 144] on button at bounding box center [144, 140] width 24 height 12
click at [117, 141] on select "Default auto px % 1/1 1/2 1/3 1/4 1/5 1/6 1/7 1/8 1/9 1/10" at bounding box center [110, 140] width 34 height 12
click at [110, 134] on select "Default auto px % 1/1 1/2 1/3 1/4 1/5 1/6 1/7 1/8 1/9 1/10" at bounding box center [110, 140] width 34 height 12
click at [145, 167] on div at bounding box center [169, 169] width 74 height 15
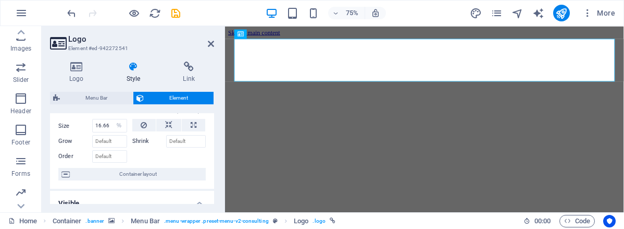
scroll to position [35, 0]
click at [187, 144] on input "Shrink" at bounding box center [186, 140] width 40 height 12
click at [184, 158] on div at bounding box center [169, 153] width 74 height 15
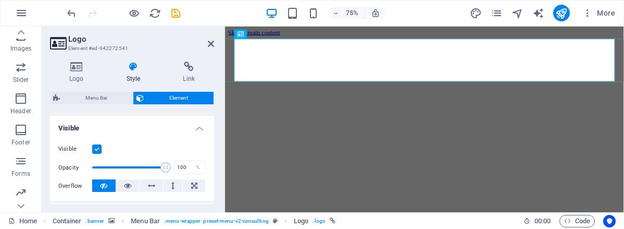
scroll to position [115, 0]
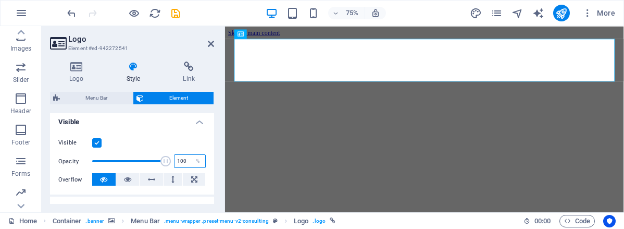
click at [185, 163] on input "100" at bounding box center [189, 161] width 31 height 12
click at [191, 179] on icon at bounding box center [194, 179] width 6 height 12
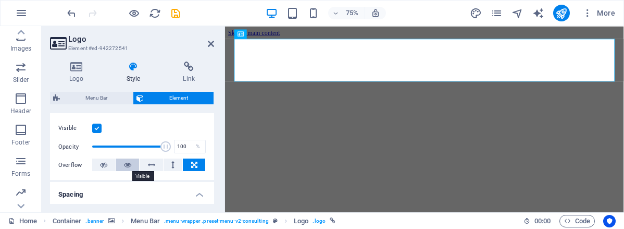
click at [132, 160] on button at bounding box center [127, 164] width 23 height 12
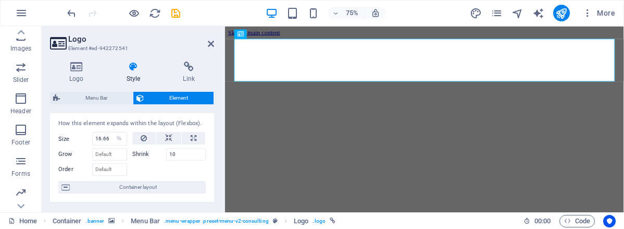
scroll to position [0, 0]
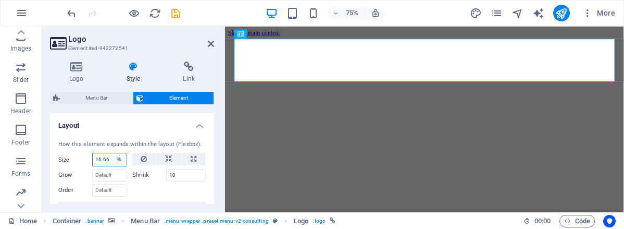
click at [117, 161] on select "Default auto px % 1/1 1/2 1/3 1/4 1/5 1/6 1/7 1/8 1/9 1/10" at bounding box center [119, 159] width 15 height 12
click at [112, 153] on select "Default auto px % 1/1 1/2 1/3 1/4 1/5 1/6 1/7 1/8 1/9 1/10" at bounding box center [119, 159] width 15 height 12
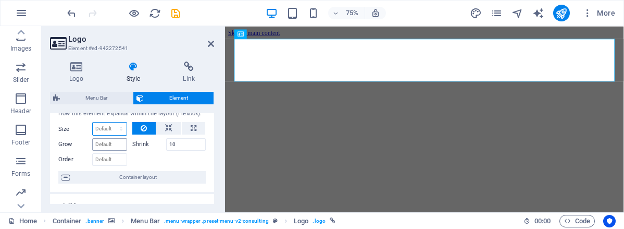
scroll to position [33, 0]
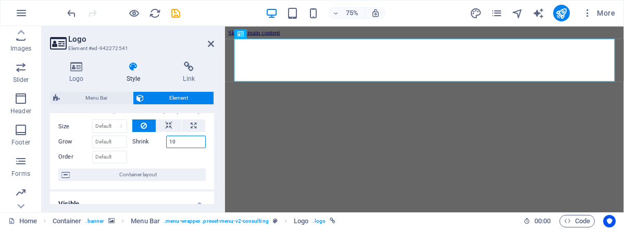
click at [193, 142] on input "10" at bounding box center [186, 141] width 40 height 12
click at [177, 160] on div at bounding box center [169, 155] width 74 height 15
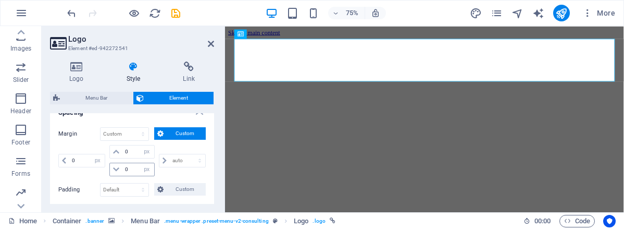
scroll to position [227, 0]
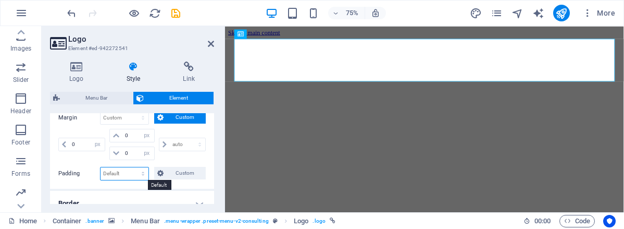
click at [124, 175] on select "Default px rem % vh vw Custom" at bounding box center [124, 173] width 48 height 12
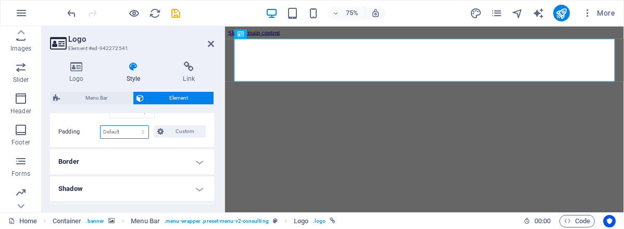
scroll to position [270, 0]
click at [143, 130] on select "Default px rem % vh vw Custom" at bounding box center [124, 131] width 48 height 12
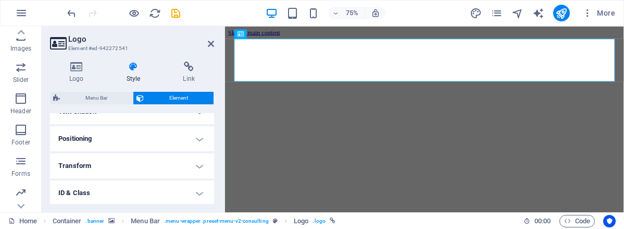
scroll to position [378, 0]
click at [101, 132] on h4 "Positioning" at bounding box center [132, 133] width 164 height 25
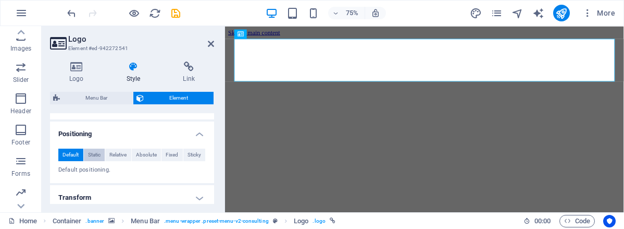
click at [94, 156] on span "Static" at bounding box center [94, 154] width 12 height 12
click at [112, 153] on span "Relative" at bounding box center [117, 154] width 17 height 12
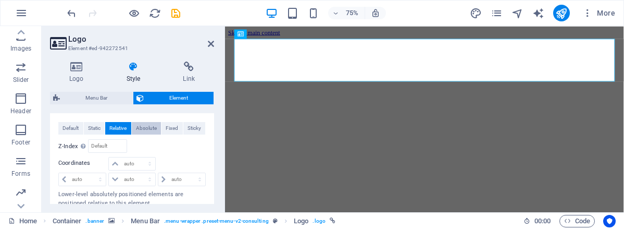
scroll to position [406, 0]
click at [150, 129] on span "Absolute" at bounding box center [146, 127] width 21 height 12
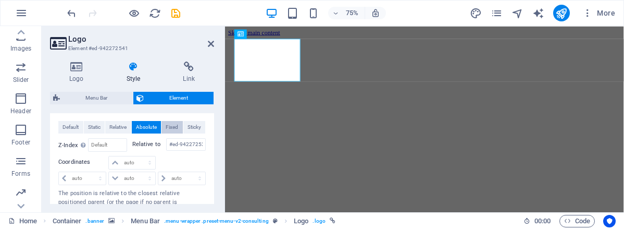
click at [172, 127] on span "Fixed" at bounding box center [172, 127] width 12 height 12
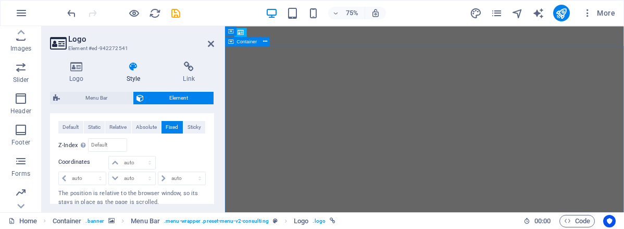
scroll to position [0, 0]
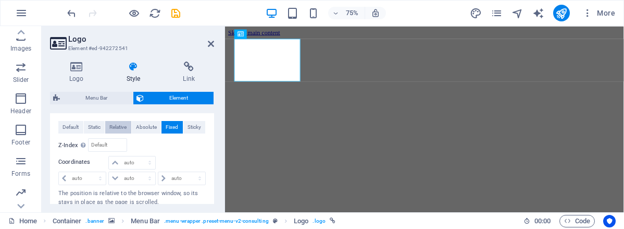
click at [116, 131] on span "Relative" at bounding box center [117, 127] width 17 height 12
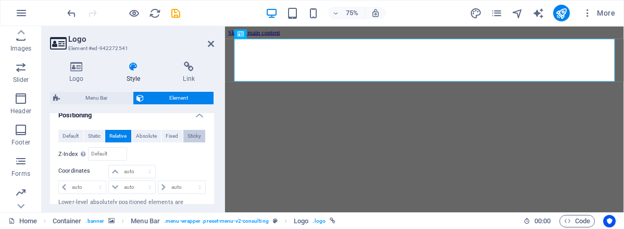
click at [196, 137] on span "Sticky" at bounding box center [194, 136] width 14 height 12
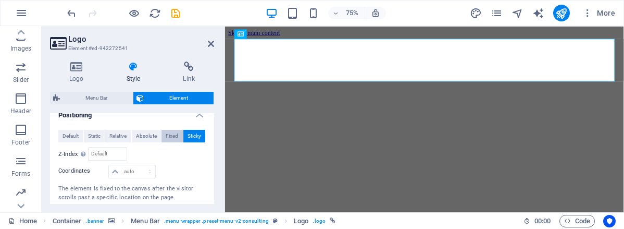
click at [170, 135] on span "Fixed" at bounding box center [172, 136] width 12 height 12
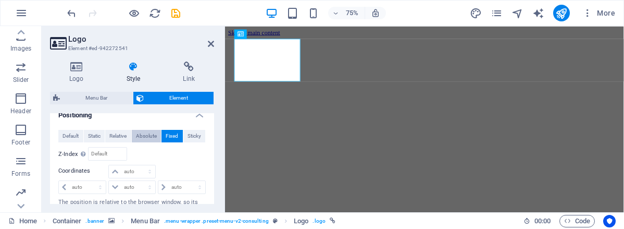
click at [153, 134] on span "Absolute" at bounding box center [146, 136] width 21 height 12
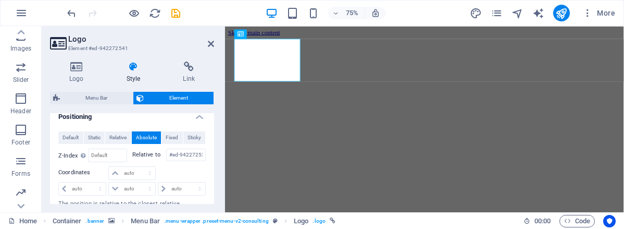
scroll to position [387, 0]
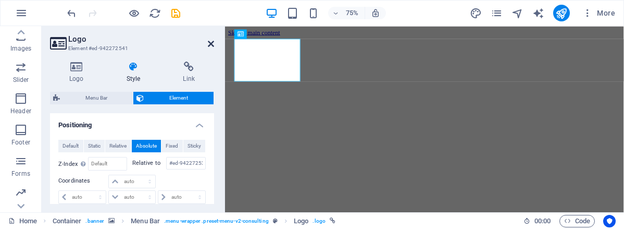
click at [212, 42] on icon at bounding box center [211, 44] width 6 height 8
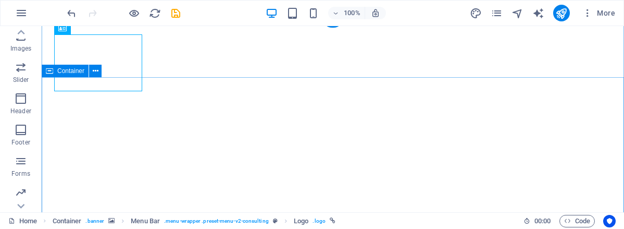
scroll to position [0, 0]
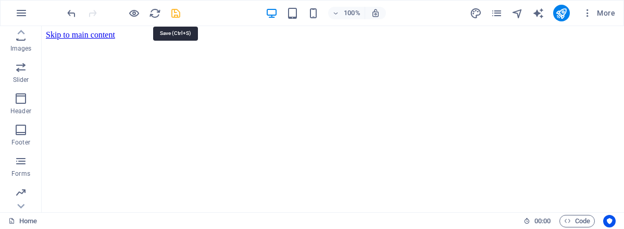
click at [176, 14] on icon "save" at bounding box center [176, 13] width 12 height 12
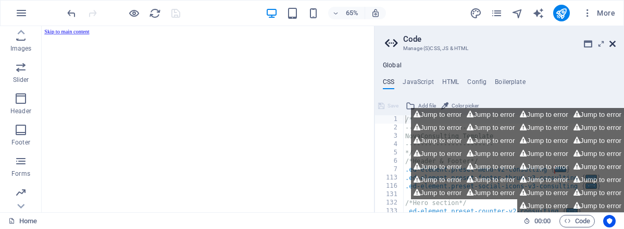
click at [612, 43] on icon at bounding box center [612, 44] width 6 height 8
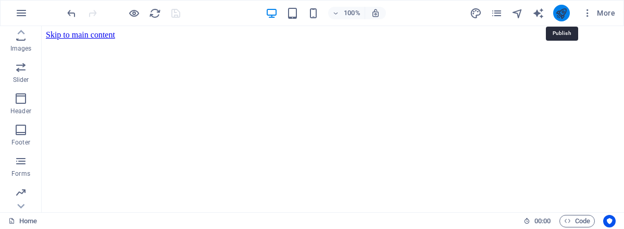
click at [561, 16] on icon "publish" at bounding box center [561, 13] width 12 height 12
